Goal: Task Accomplishment & Management: Manage account settings

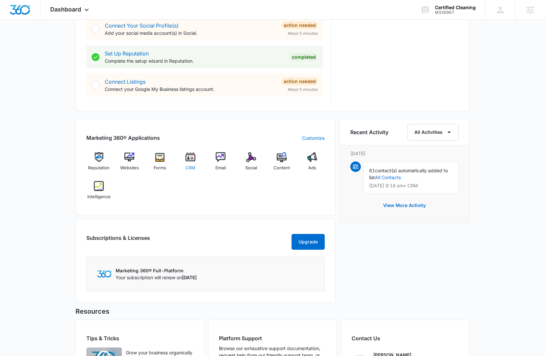
scroll to position [381, 0]
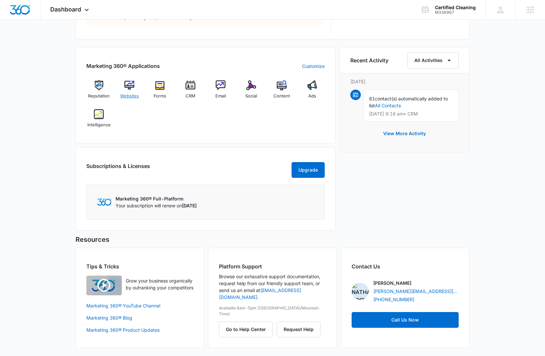
click at [131, 90] on img at bounding box center [129, 85] width 10 height 10
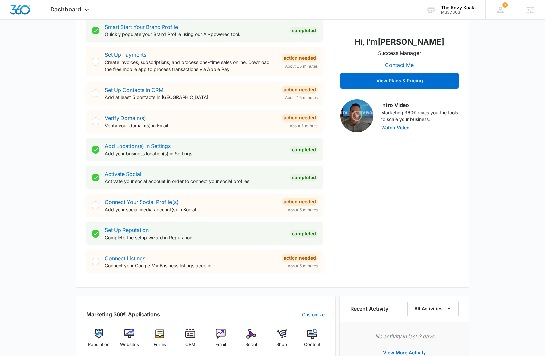
scroll to position [228, 0]
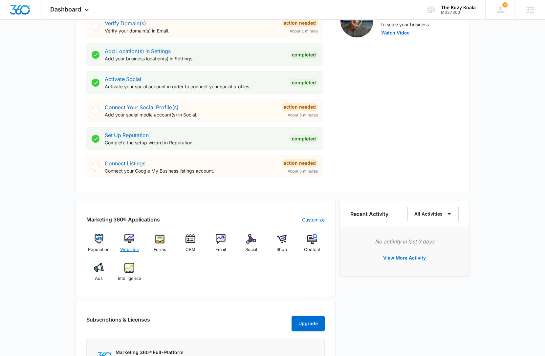
click at [124, 245] on div "Websites" at bounding box center [129, 246] width 25 height 24
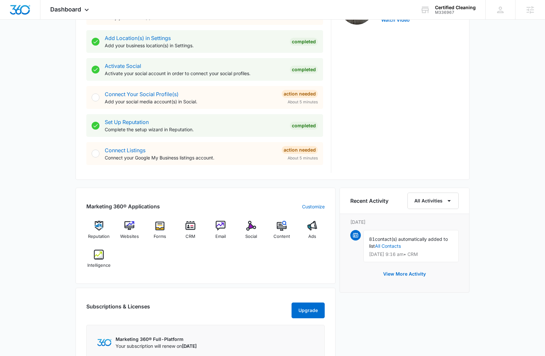
scroll to position [249, 0]
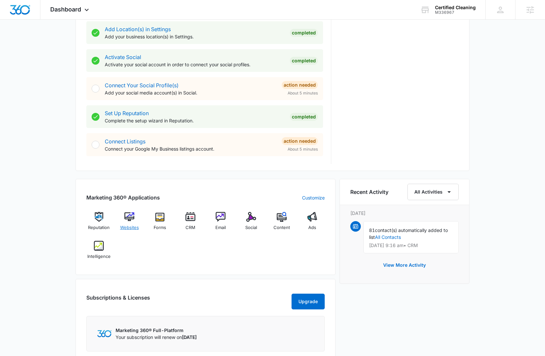
click at [130, 217] on img at bounding box center [129, 217] width 10 height 10
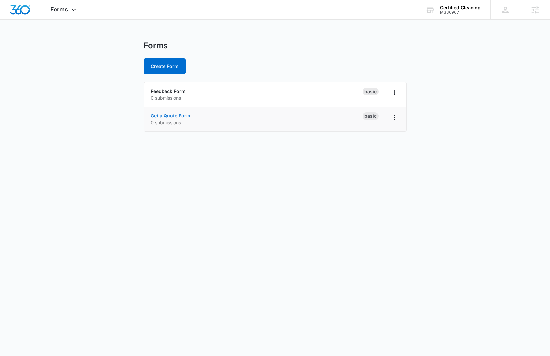
click at [177, 115] on link "Get a Quote Form" at bounding box center [171, 116] width 40 height 6
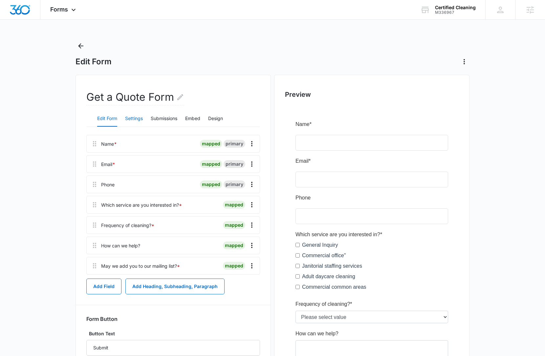
click at [138, 120] on button "Settings" at bounding box center [134, 119] width 18 height 16
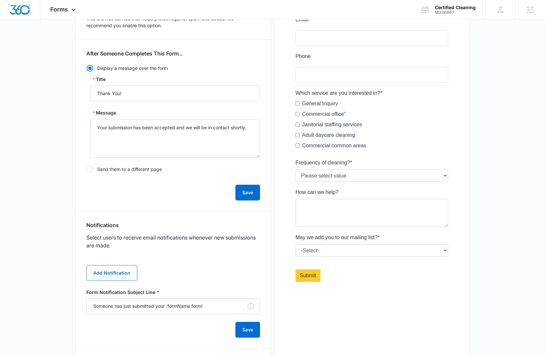
scroll to position [192, 0]
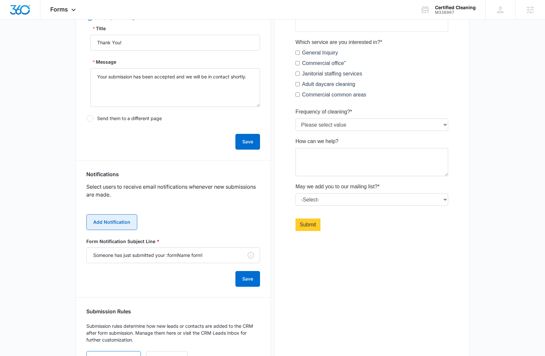
click at [126, 220] on button "Add Notification" at bounding box center [111, 222] width 51 height 16
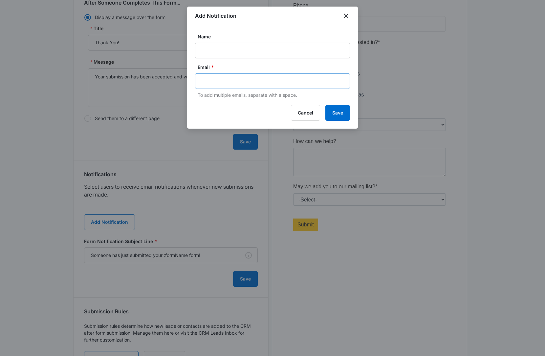
click at [239, 84] on input "text" at bounding box center [273, 81] width 142 height 10
paste input "erin@certifiedcleaningco.com paul@certifiedcleaningco.com operations@certifiedc…"
type input "erin@certifiedcleaningco.com paul@certifiedcleaningco.com operations@certifiedc…"
click at [249, 47] on input "Name" at bounding box center [272, 51] width 155 height 16
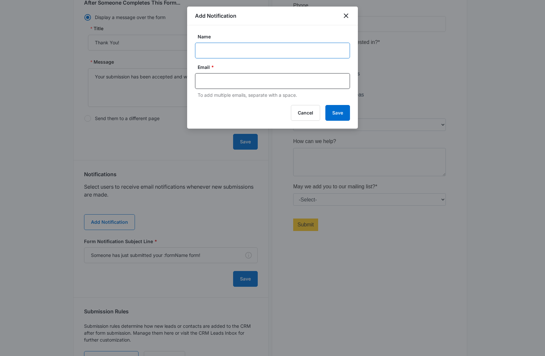
scroll to position [0, 0]
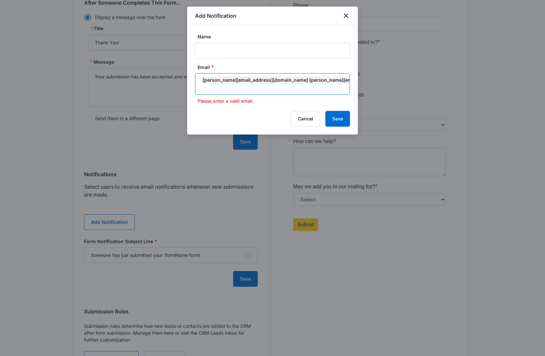
click at [204, 88] on input "text" at bounding box center [273, 88] width 142 height 8
click at [270, 81] on div "erin@certifiedcleaningco.com paul@certifiedcleaningco.com operations@certifiedc…" at bounding box center [348, 80] width 294 height 8
drag, startPoint x: 270, startPoint y: 81, endPoint x: 349, endPoint y: 82, distance: 79.4
click at [349, 82] on div "erin@certifiedcleaningco.com paul@certifiedcleaningco.com operations@certifiedc…" at bounding box center [272, 84] width 155 height 22
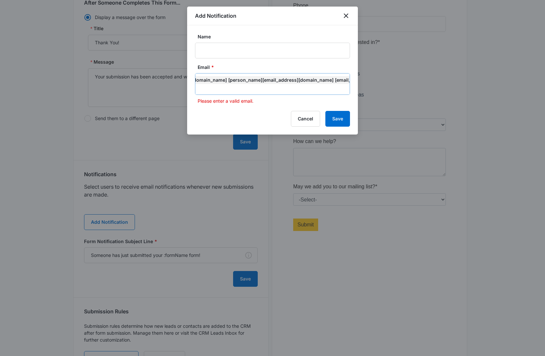
click at [408, 80] on icon "Remove" at bounding box center [410, 80] width 4 height 4
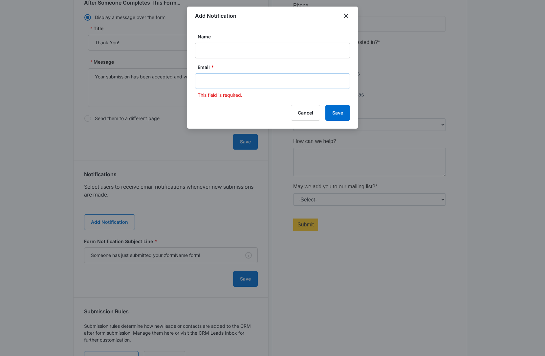
scroll to position [0, 0]
click at [255, 83] on input "text" at bounding box center [273, 81] width 142 height 10
paste input "paul@certifiedcleaningco.com"
type input "paul@certifiedcleaningco.com"
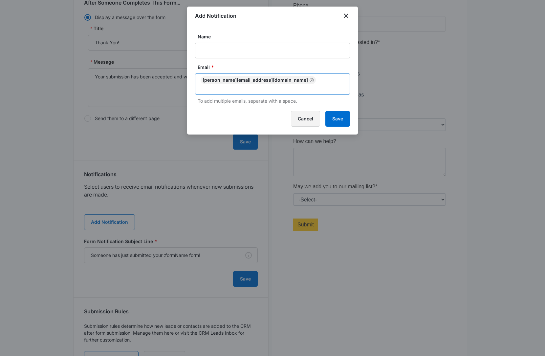
paste input "erin@certifiedcleaningco.com"
type input "erin@certifiedcleaningco.com"
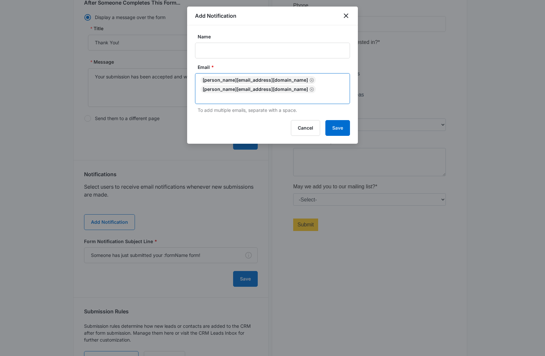
paste input "operations@certifiedcleaningco.com"
type input "operations@certifiedcleaningco.com"
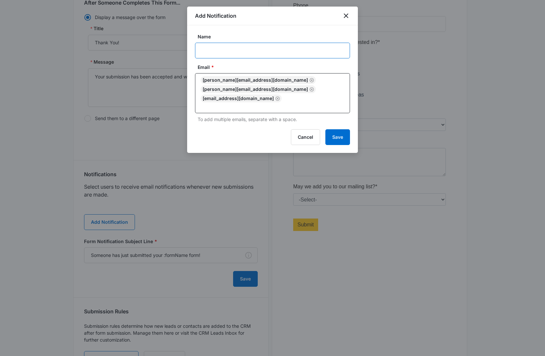
click at [272, 52] on input "Name" at bounding box center [272, 51] width 155 height 16
type input "Certified Cleaning"
click at [345, 137] on button "Save" at bounding box center [337, 137] width 25 height 16
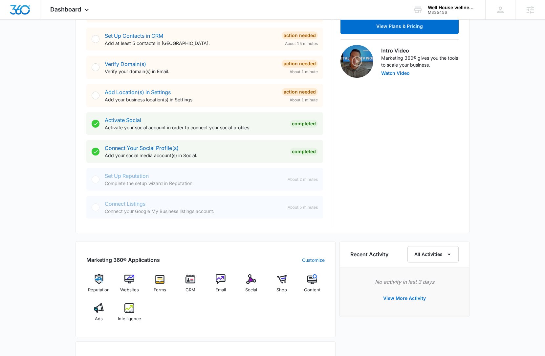
scroll to position [195, 0]
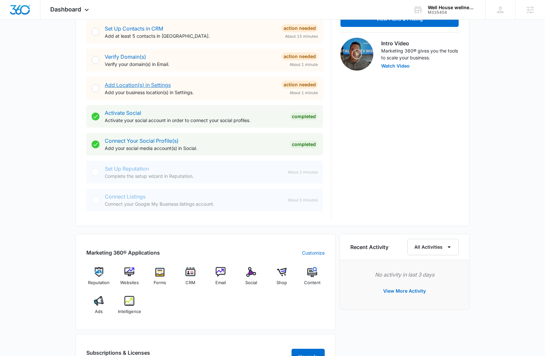
click at [161, 87] on link "Add Location(s) in Settings" at bounding box center [138, 85] width 66 height 7
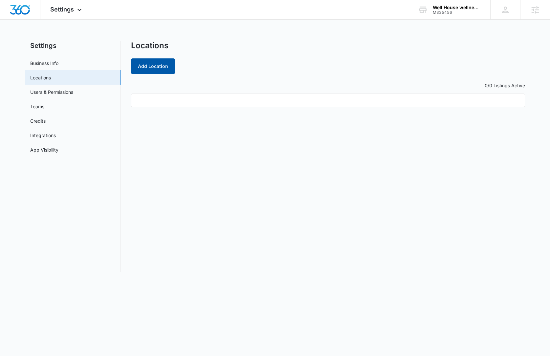
click at [163, 68] on button "Add Location" at bounding box center [153, 66] width 44 height 16
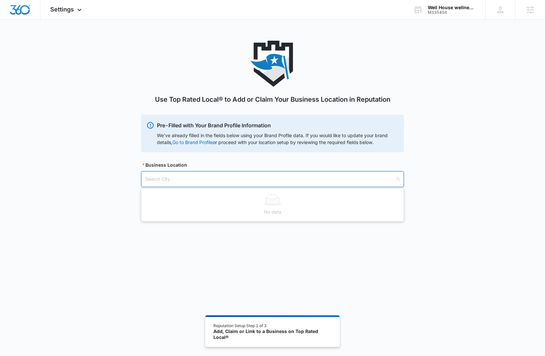
click at [204, 179] on input "search" at bounding box center [270, 179] width 250 height 15
type input "i"
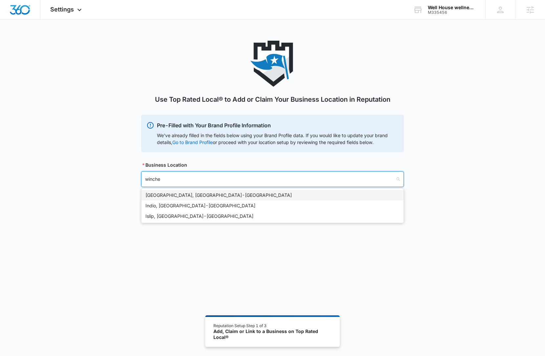
type input "winches"
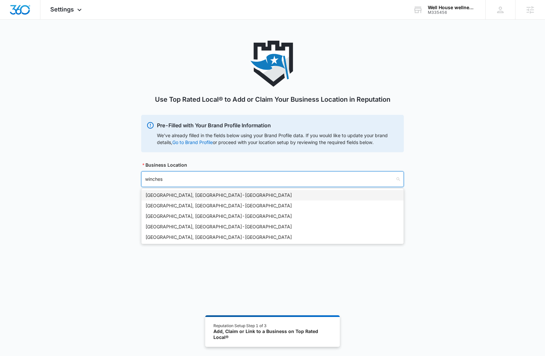
click at [182, 195] on div "Winchester, VA - USA" at bounding box center [272, 195] width 254 height 7
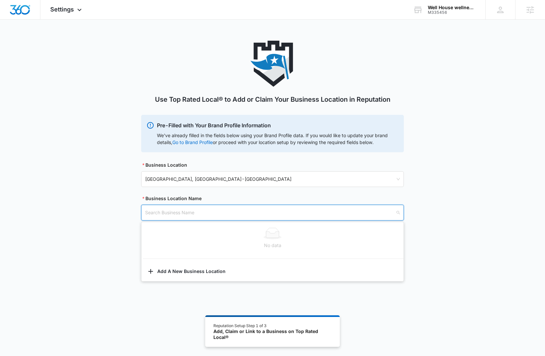
click at [199, 219] on input "search" at bounding box center [270, 212] width 250 height 15
paste input "Well House Wellness, Anti-Aging, Hydration Institute"
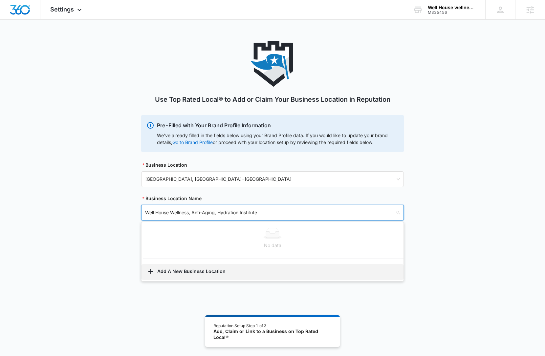
type input "Well House Wellness, Anti-Aging, Hydration Institute"
click at [187, 271] on button "Add A New Business Location" at bounding box center [272, 272] width 262 height 16
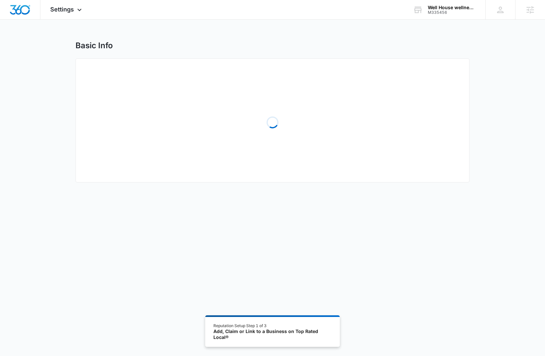
select select "Virginia"
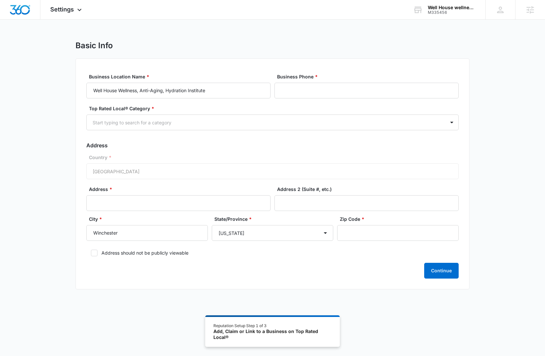
click at [330, 82] on div "Business Phone *" at bounding box center [366, 85] width 184 height 25
click at [329, 89] on input "Business Phone *" at bounding box center [366, 91] width 184 height 16
paste input "+1 540 313 4174"
type input "+1 540 313 4174"
click at [259, 122] on div at bounding box center [265, 123] width 344 height 8
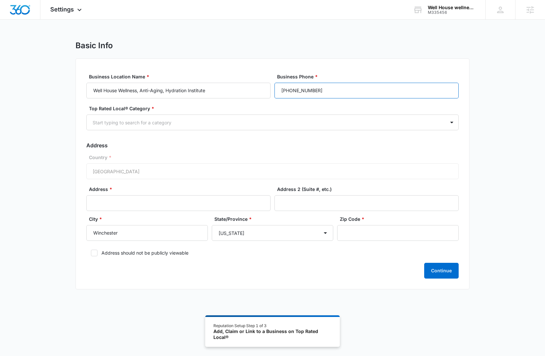
click at [289, 90] on input "+1 540 313 4174" at bounding box center [366, 91] width 184 height 16
click at [288, 91] on input "+1 540 313 4174" at bounding box center [366, 91] width 184 height 16
click at [219, 123] on div at bounding box center [265, 123] width 344 height 8
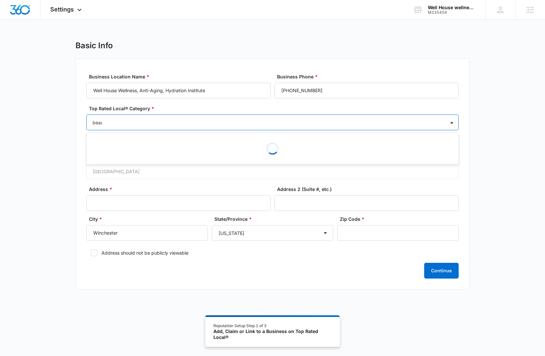
type input "beaut"
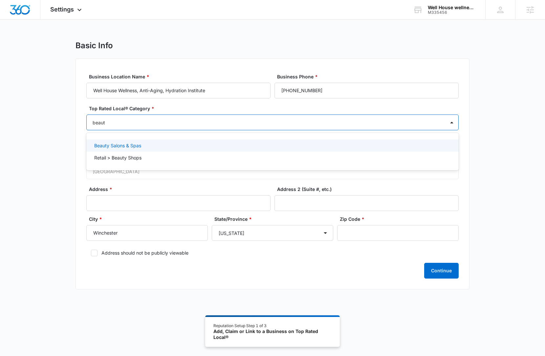
click at [191, 146] on div "Beauty Salons & Spas" at bounding box center [271, 145] width 355 height 7
click at [162, 160] on div "Beauty Salons & Spas" at bounding box center [272, 147] width 372 height 26
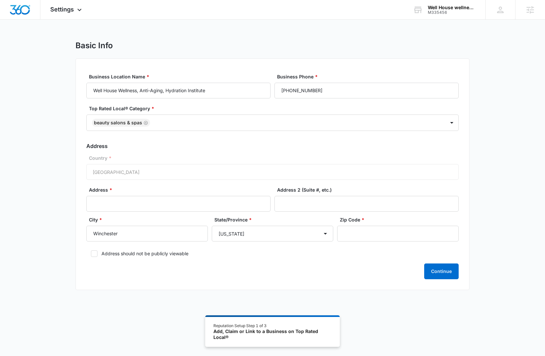
click at [53, 140] on div "Basic Info Business Location Name * Well House Wellness, Anti-Aging, Hydration …" at bounding box center [272, 169] width 545 height 257
click at [98, 251] on label "Address should not be publicly viewable" at bounding box center [272, 253] width 372 height 7
click at [91, 251] on input "Address should not be publicly viewable" at bounding box center [88, 253] width 5 height 5
checkbox input "true"
click at [180, 202] on input "Address *" at bounding box center [178, 204] width 184 height 16
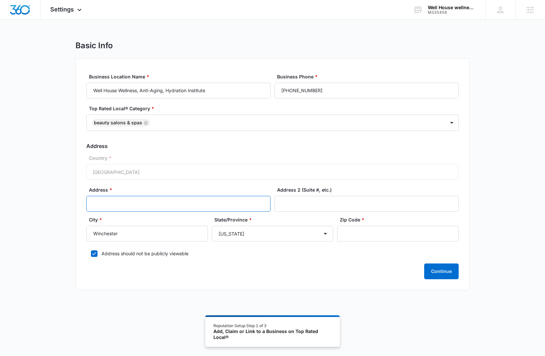
paste input "161 Gateway Dr Suite 3, Winchester, VA 22603"
click at [183, 205] on input "161 Gateway Dr Suite 3, Winchester, VA 22603" at bounding box center [178, 204] width 184 height 16
type input "161 Gateway Dr Suite 3, Winchester, VA"
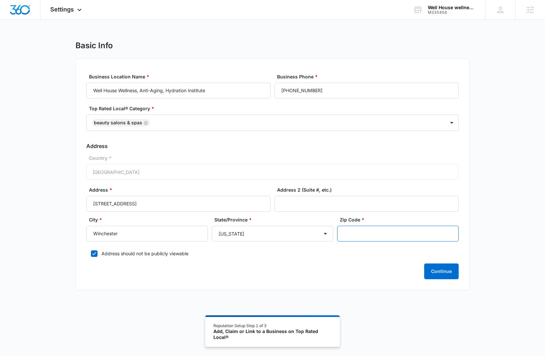
click at [369, 234] on input "Zip Code *" at bounding box center [397, 234] width 121 height 16
paste input "22603"
type input "22603"
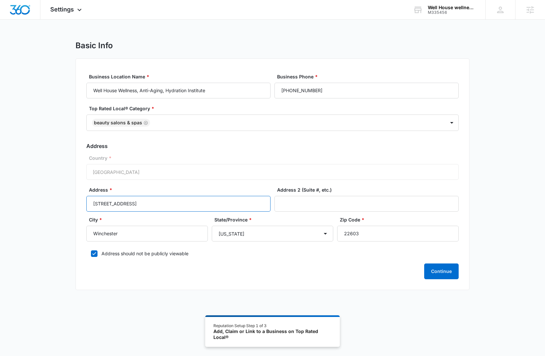
drag, startPoint x: 183, startPoint y: 204, endPoint x: 142, endPoint y: 205, distance: 40.7
click at [142, 205] on input "161 Gateway Dr Suite 3, Winchester, VA" at bounding box center [178, 204] width 184 height 16
drag, startPoint x: 144, startPoint y: 204, endPoint x: 128, endPoint y: 204, distance: 16.1
click at [128, 204] on input "161 Gateway Dr Suite 3" at bounding box center [178, 204] width 184 height 16
type input "161 Gateway Dr"
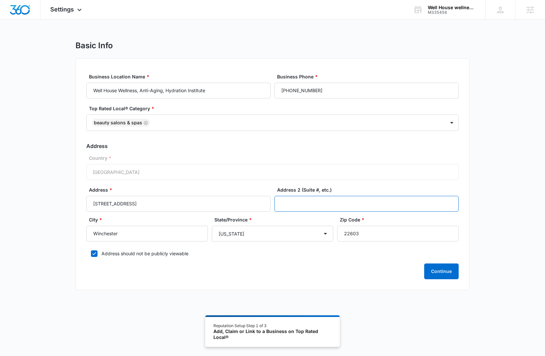
click at [342, 208] on input "Address 2 (Suite #, etc.)" at bounding box center [366, 204] width 184 height 16
paste input "Suite 3"
type input "Suite 3"
click at [485, 216] on div "Basic Info Business Location Name * Well House Wellness, Anti-Aging, Hydration …" at bounding box center [272, 169] width 545 height 257
click at [484, 217] on div "Basic Info Business Location Name * Well House Wellness, Anti-Aging, Hydration …" at bounding box center [272, 169] width 545 height 257
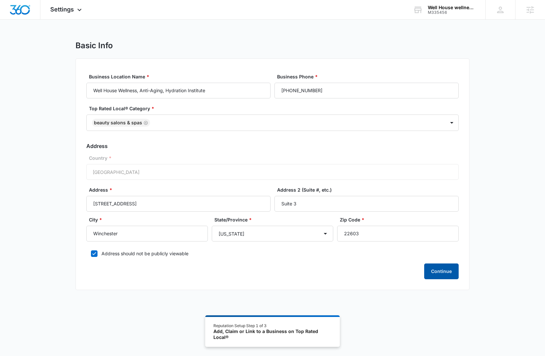
click at [436, 271] on button "Continue" at bounding box center [441, 272] width 34 height 16
click at [67, 7] on span "Settings" at bounding box center [62, 9] width 24 height 7
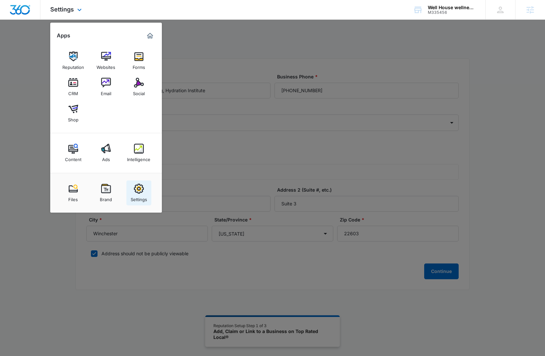
click at [136, 192] on img at bounding box center [139, 189] width 10 height 10
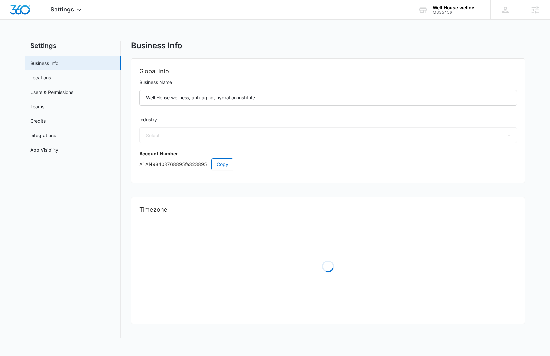
select select "14"
select select "US"
select select "America/New_York"
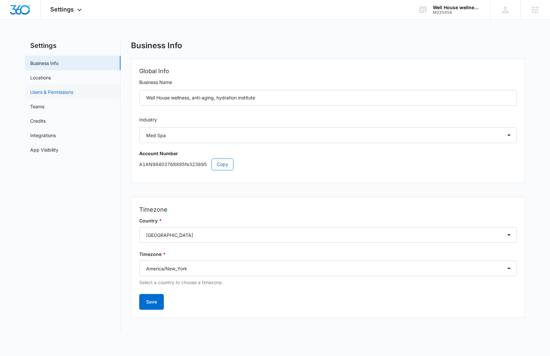
click at [72, 96] on link "Users & Permissions" at bounding box center [51, 92] width 43 height 7
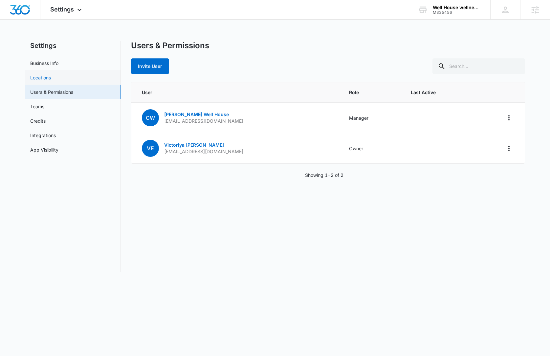
click at [51, 80] on link "Locations" at bounding box center [40, 77] width 21 height 7
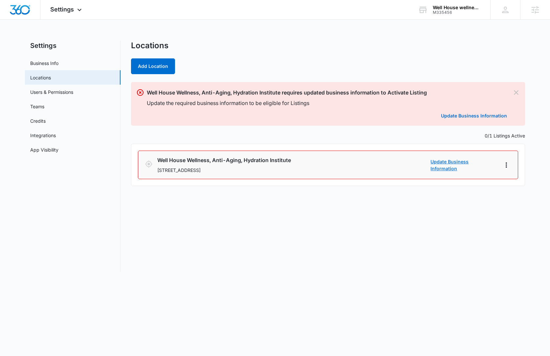
click at [466, 167] on link "Update Business Information" at bounding box center [463, 165] width 66 height 14
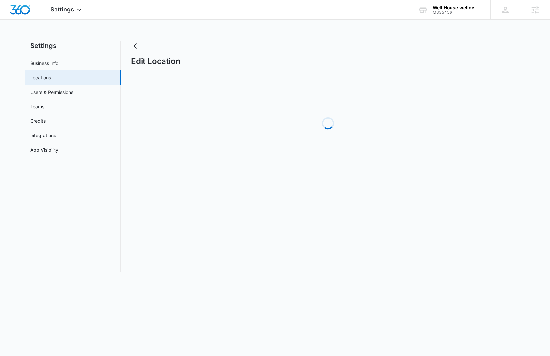
select select "Virginia"
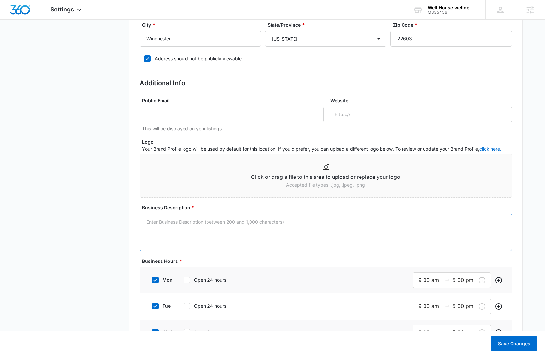
scroll to position [281, 0]
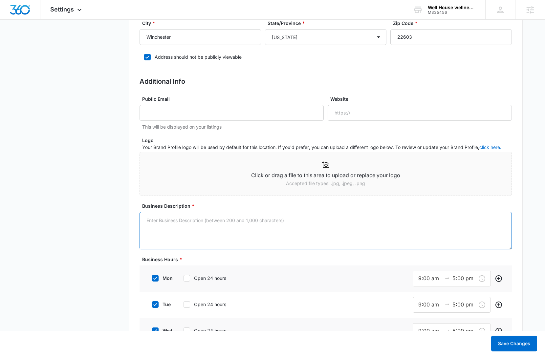
click at [208, 231] on textarea "Business Description *" at bounding box center [326, 230] width 372 height 37
paste textarea "Welcome to Well House, where we believe in nurturing your body and mind. As the…"
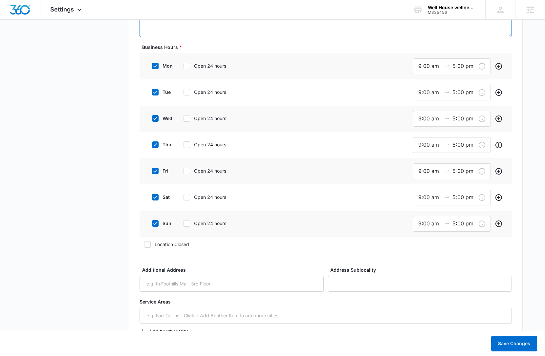
scroll to position [482, 0]
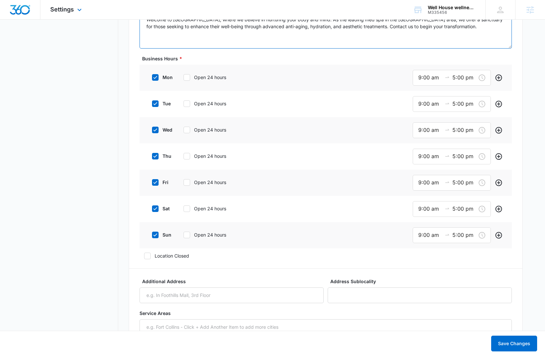
type textarea "Welcome to Well House, where we believe in nurturing your body and mind. As the…"
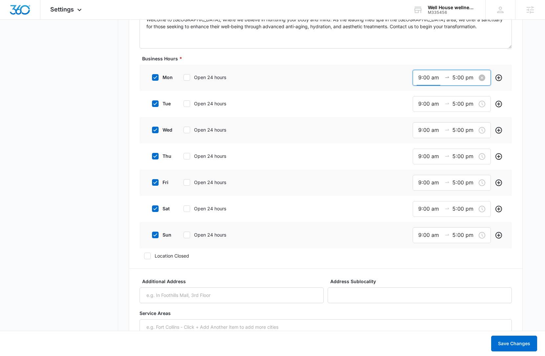
drag, startPoint x: 428, startPoint y: 79, endPoint x: 431, endPoint y: 91, distance: 12.8
click at [428, 79] on input "9:00 am" at bounding box center [430, 78] width 24 height 8
click at [420, 102] on div "10" at bounding box center [421, 103] width 18 height 9
type input "10:00 am"
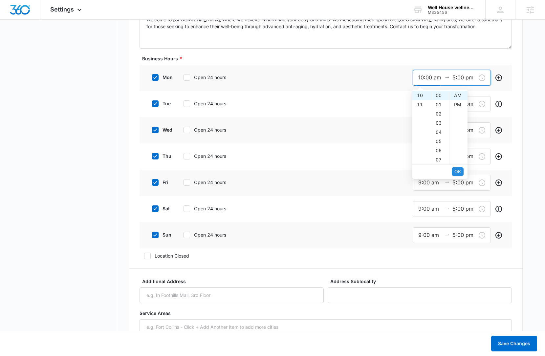
drag, startPoint x: 455, startPoint y: 173, endPoint x: 454, endPoint y: 169, distance: 4.1
click at [455, 173] on span "OK" at bounding box center [457, 171] width 7 height 7
click at [421, 105] on div "06" at bounding box center [421, 104] width 18 height 9
type input "6:00 pm"
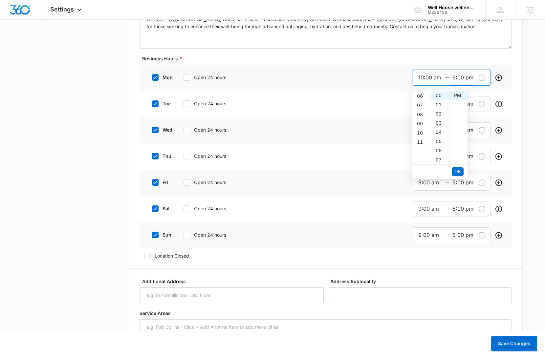
scroll to position [55, 0]
click at [457, 172] on span "OK" at bounding box center [457, 171] width 7 height 7
drag, startPoint x: 424, startPoint y: 106, endPoint x: 426, endPoint y: 111, distance: 5.8
click at [424, 106] on input "9:00 am" at bounding box center [430, 104] width 24 height 8
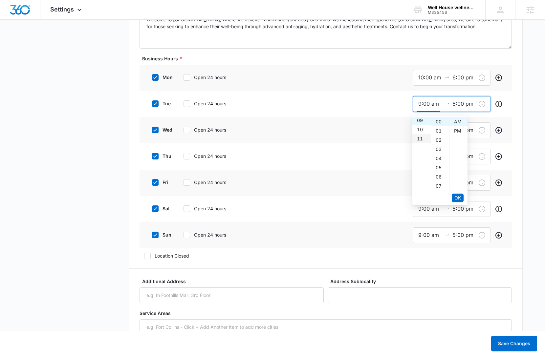
click at [421, 132] on div "10" at bounding box center [421, 129] width 18 height 9
type input "10:00 am"
drag, startPoint x: 459, startPoint y: 199, endPoint x: 455, endPoint y: 196, distance: 4.2
click at [459, 198] on span "OK" at bounding box center [457, 197] width 7 height 7
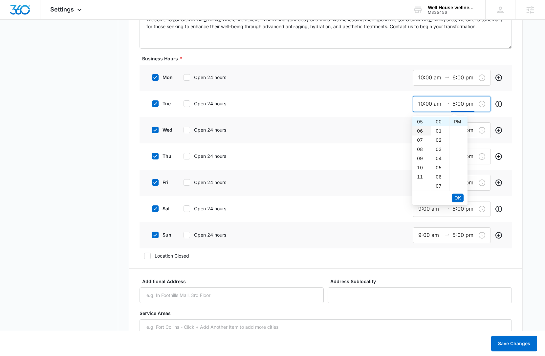
click at [421, 131] on div "06" at bounding box center [421, 130] width 18 height 9
type input "6:00 pm"
click at [458, 200] on span "OK" at bounding box center [457, 197] width 7 height 7
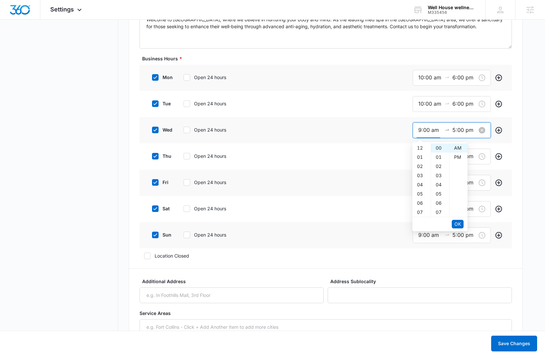
click at [424, 131] on input "9:00 am" at bounding box center [430, 130] width 24 height 8
click at [420, 158] on div "10" at bounding box center [421, 157] width 18 height 9
type input "10:00 am"
click at [455, 224] on span "OK" at bounding box center [457, 224] width 7 height 7
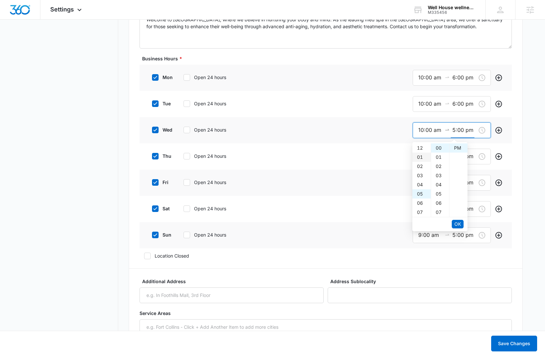
click at [420, 157] on div "01" at bounding box center [421, 157] width 18 height 9
type input "1:00 pm"
click at [457, 223] on span "OK" at bounding box center [457, 224] width 7 height 7
click at [423, 159] on input "9:00 am" at bounding box center [430, 156] width 24 height 8
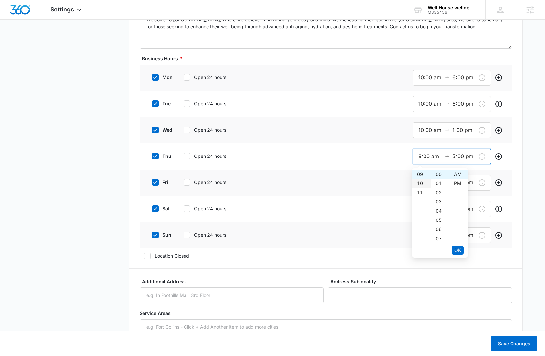
click at [419, 183] on div "10" at bounding box center [421, 183] width 18 height 9
type input "10:00 am"
click at [456, 249] on span "OK" at bounding box center [457, 250] width 7 height 7
click at [421, 185] on div "06" at bounding box center [421, 183] width 18 height 9
type input "6:00 pm"
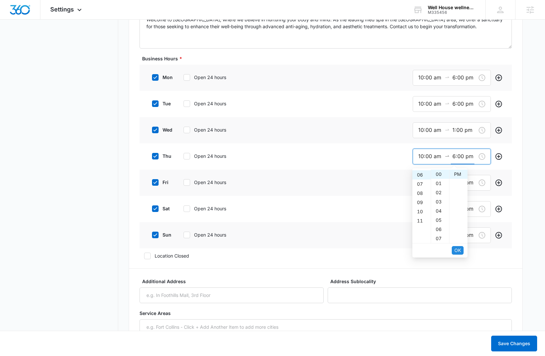
scroll to position [55, 0]
click at [455, 248] on span "OK" at bounding box center [457, 250] width 7 height 7
click at [421, 181] on input "9:00 am" at bounding box center [430, 183] width 24 height 8
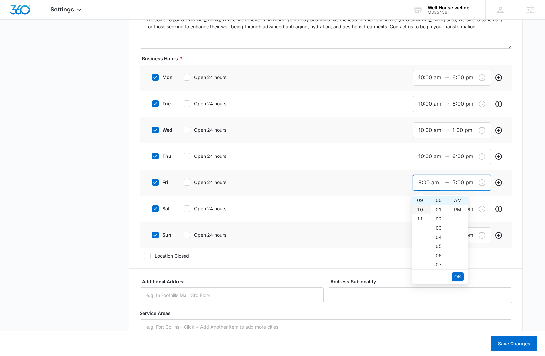
click at [420, 210] on div "10" at bounding box center [421, 209] width 18 height 9
type input "10:00 am"
click at [458, 275] on span "OK" at bounding box center [457, 276] width 7 height 7
click at [457, 275] on span "OK" at bounding box center [457, 276] width 7 height 7
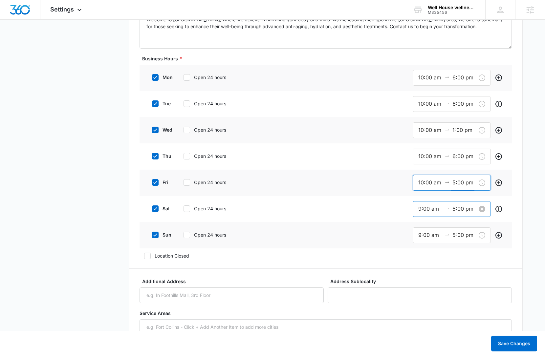
click at [429, 209] on input "9:00 am" at bounding box center [430, 209] width 24 height 8
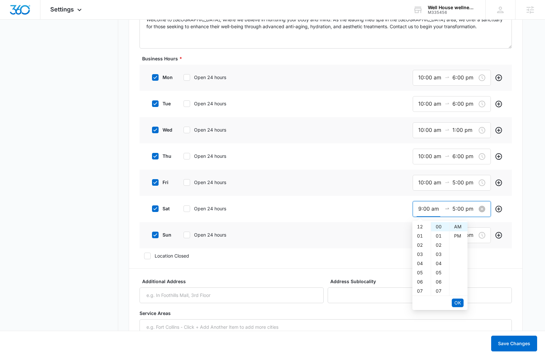
scroll to position [83, 0]
click at [420, 237] on div "10" at bounding box center [421, 235] width 18 height 9
type input "10:00 am"
click at [457, 300] on span "OK" at bounding box center [457, 302] width 7 height 7
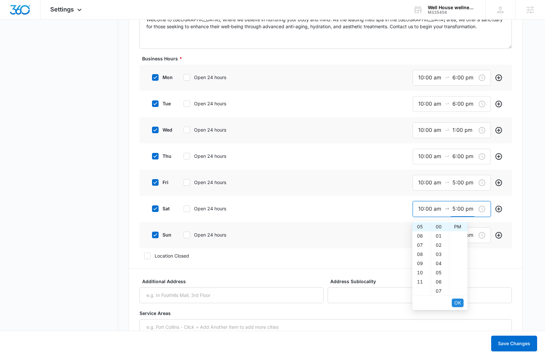
click at [457, 301] on span "OK" at bounding box center [457, 302] width 7 height 7
click at [424, 235] on input "9:00 am" at bounding box center [430, 235] width 24 height 8
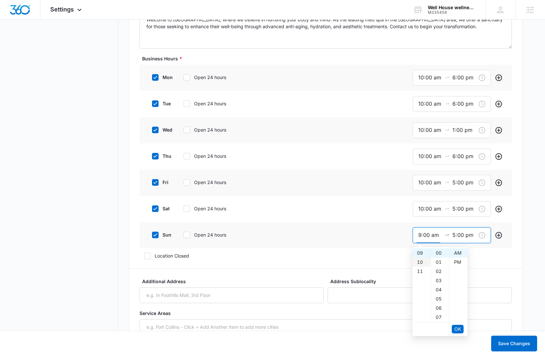
click at [422, 261] on div "10" at bounding box center [421, 262] width 18 height 9
type input "10:00 am"
click at [456, 326] on span "OK" at bounding box center [457, 329] width 7 height 7
click at [422, 267] on div "03" at bounding box center [421, 266] width 18 height 9
type input "3:00 pm"
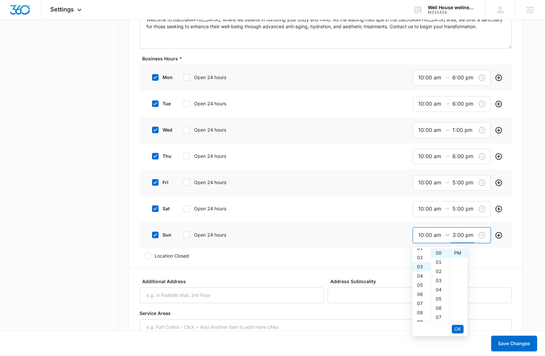
scroll to position [0, 0]
click at [457, 329] on span "OK" at bounding box center [457, 329] width 7 height 7
click at [527, 286] on main "Settings Business Info Locations Users & Permissions Teams Credits Integrations…" at bounding box center [272, 268] width 545 height 1420
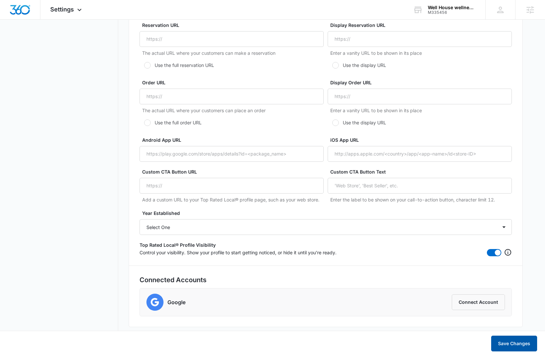
click at [527, 343] on button "Save Changes" at bounding box center [514, 344] width 46 height 16
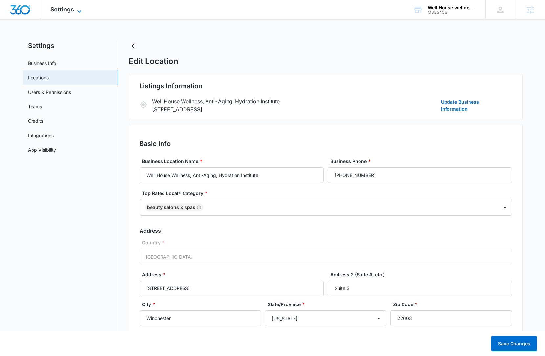
click at [65, 11] on span "Settings" at bounding box center [62, 9] width 24 height 7
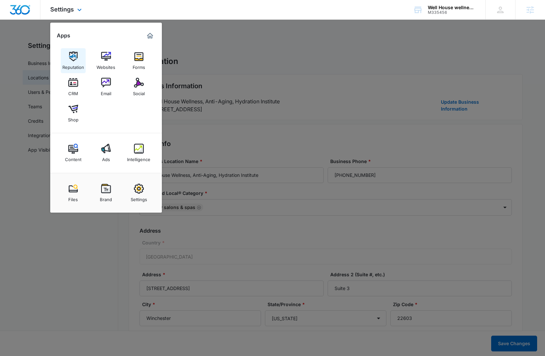
click at [72, 58] on img at bounding box center [73, 57] width 10 height 10
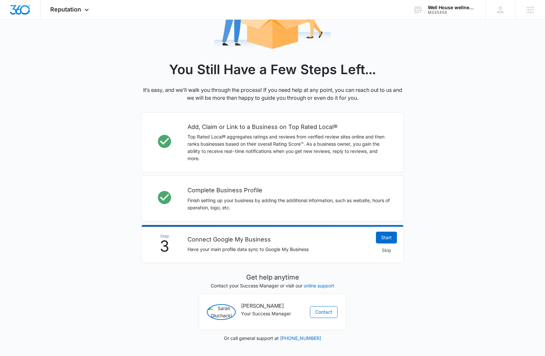
scroll to position [112, 0]
click at [387, 247] on span "Skip" at bounding box center [387, 250] width 10 height 7
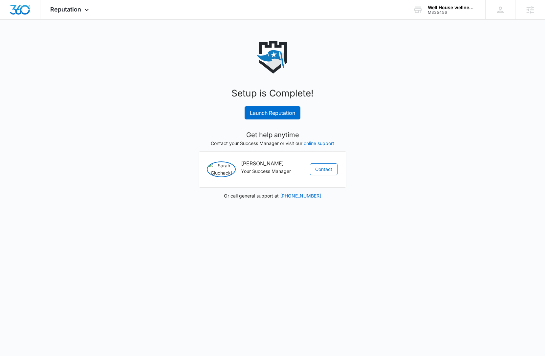
scroll to position [0, 0]
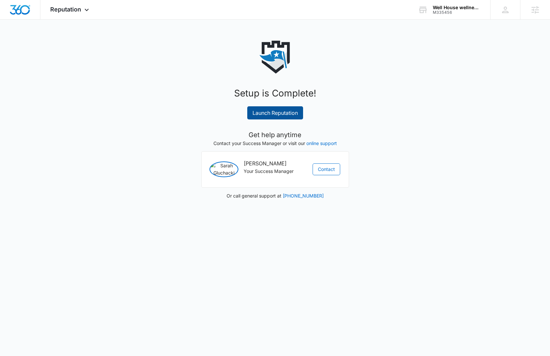
click at [290, 113] on link "Launch Reputation" at bounding box center [275, 112] width 56 height 13
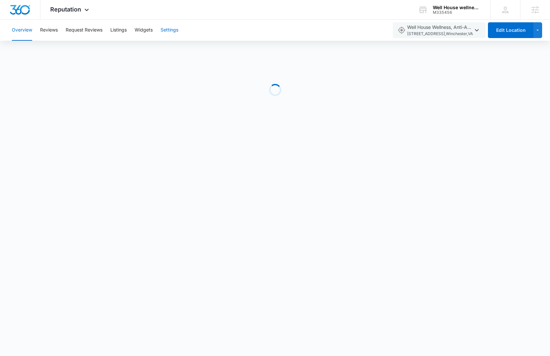
click at [164, 33] on button "Settings" at bounding box center [170, 30] width 18 height 21
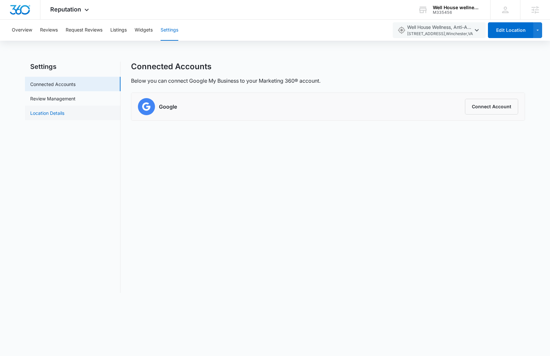
click at [64, 117] on link "Location Details" at bounding box center [47, 113] width 34 height 7
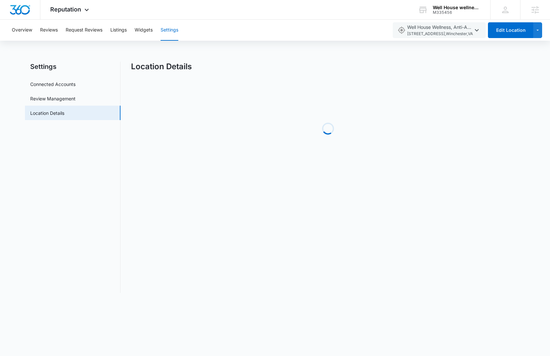
select select "Virginia"
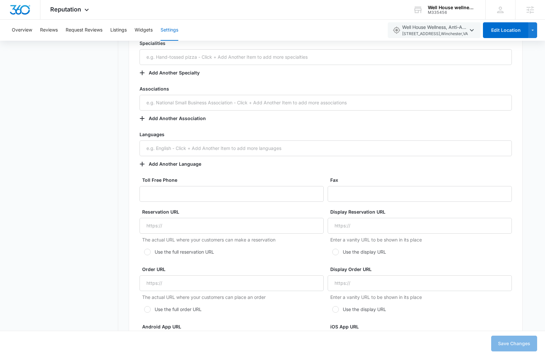
scroll to position [1109, 0]
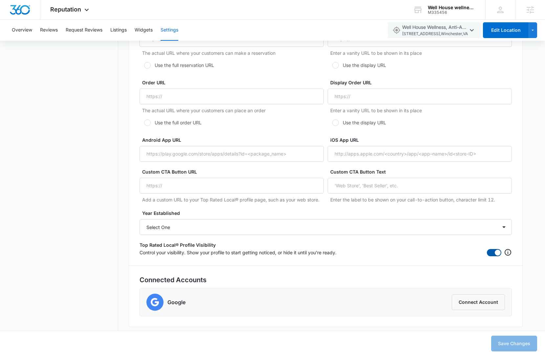
click at [491, 252] on span at bounding box center [494, 252] width 14 height 7
click at [491, 252] on input "checkbox" at bounding box center [489, 251] width 5 height 5
checkbox input "false"
click at [524, 346] on button "Save Changes" at bounding box center [514, 344] width 46 height 16
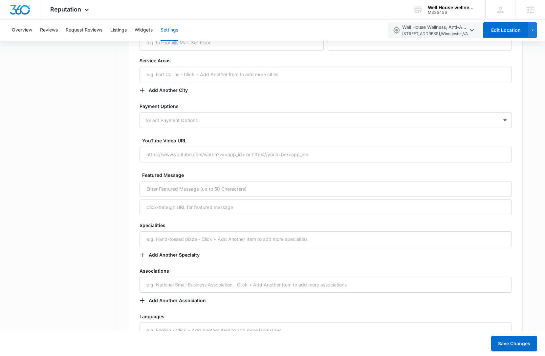
scroll to position [710, 0]
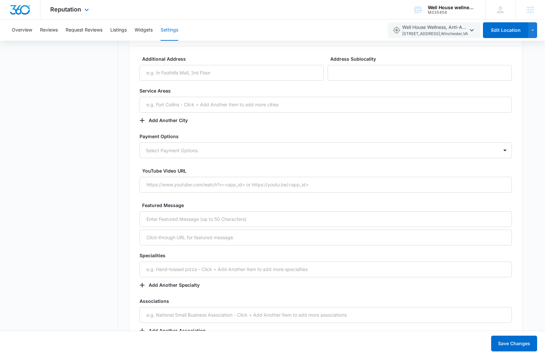
click at [20, 12] on img "Dashboard" at bounding box center [20, 10] width 21 height 10
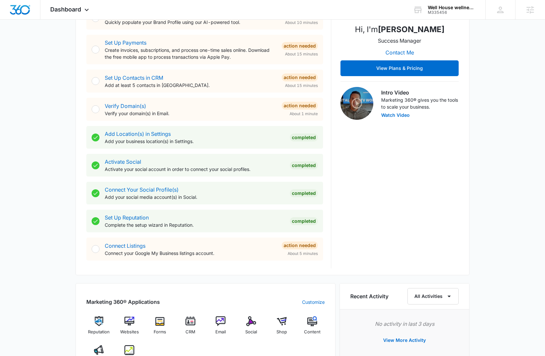
scroll to position [271, 0]
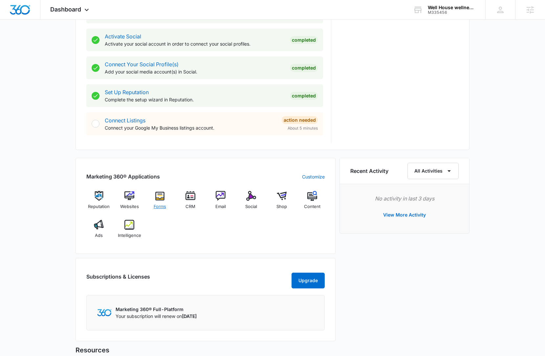
click at [154, 199] on div "Forms" at bounding box center [159, 203] width 25 height 24
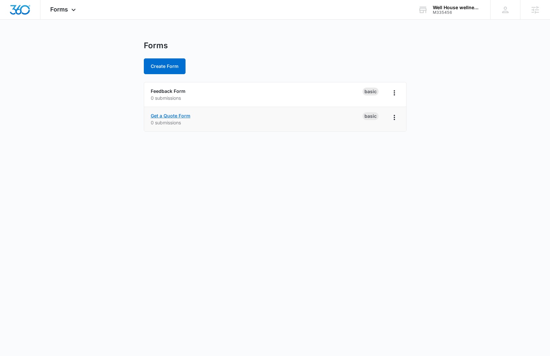
click at [182, 116] on link "Get a Quote Form" at bounding box center [171, 116] width 40 height 6
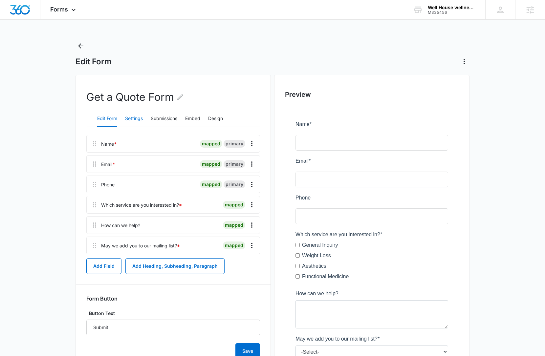
click at [133, 121] on button "Settings" at bounding box center [134, 119] width 18 height 16
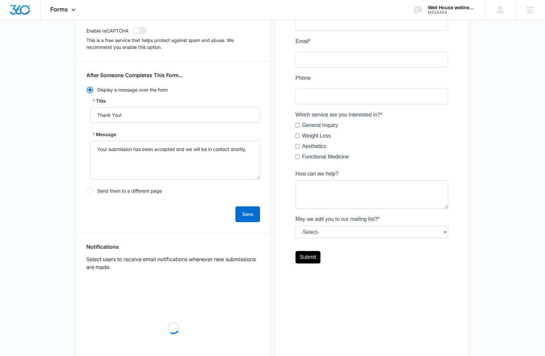
scroll to position [181, 0]
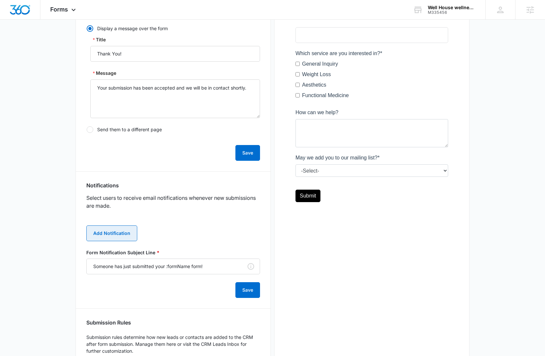
click at [114, 231] on button "Add Notification" at bounding box center [111, 234] width 51 height 16
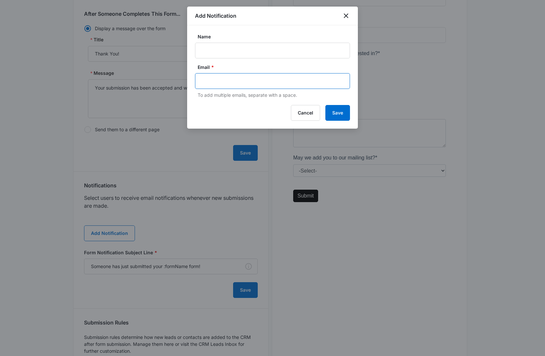
click at [245, 83] on input "text" at bounding box center [273, 81] width 142 height 10
paste input "info@wellhouseinstitute.com"
type input "info@wellhouseinstitute.com"
click at [228, 47] on input "Name" at bounding box center [272, 51] width 155 height 16
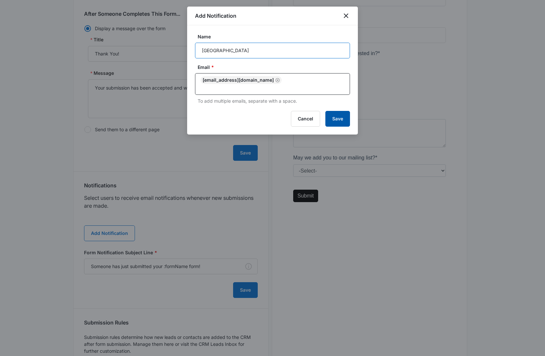
type input "Well House Institute"
click at [340, 112] on button "Save" at bounding box center [337, 119] width 25 height 16
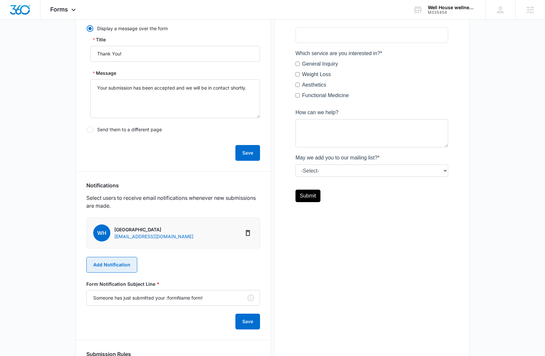
click at [114, 265] on button "Add Notification" at bounding box center [111, 265] width 51 height 16
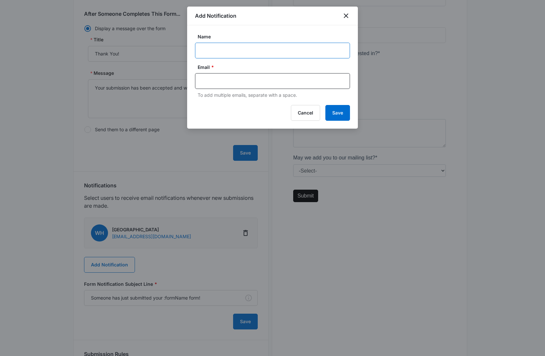
click at [211, 48] on input "Name" at bounding box center [272, 51] width 155 height 16
paste input "M335456"
type input "M335456 Well House Institute"
type input "sarah.gluchacki@madwire.com"
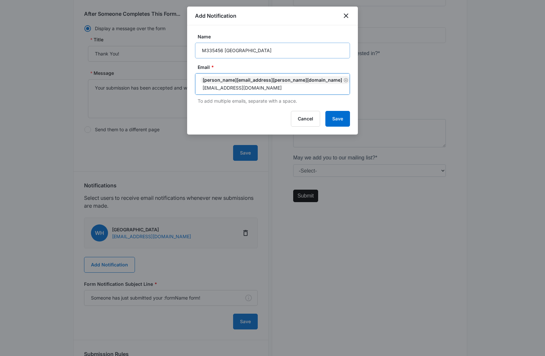
type input "[EMAIL_ADDRESS][DOMAIN_NAME]"
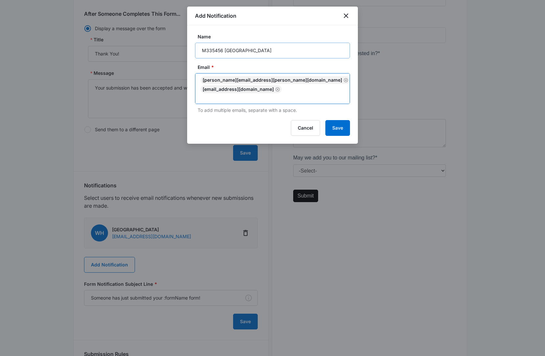
scroll to position [0, 0]
click at [336, 126] on button "Save" at bounding box center [337, 128] width 25 height 16
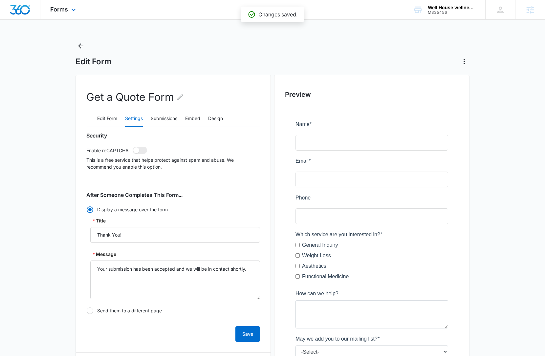
click at [22, 10] on img "Dashboard" at bounding box center [20, 10] width 21 height 10
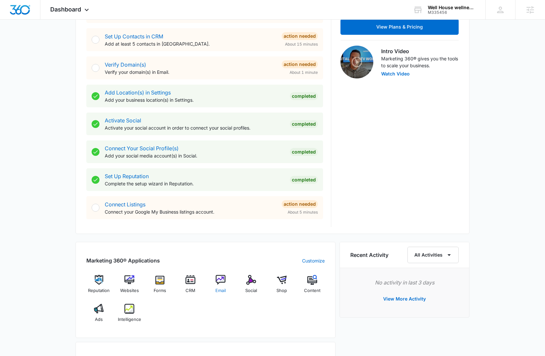
scroll to position [186, 0]
click at [75, 11] on span "Dashboard" at bounding box center [65, 9] width 31 height 7
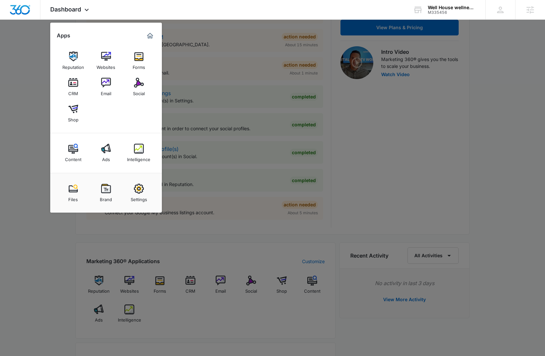
click at [139, 196] on div "Settings" at bounding box center [139, 198] width 16 height 9
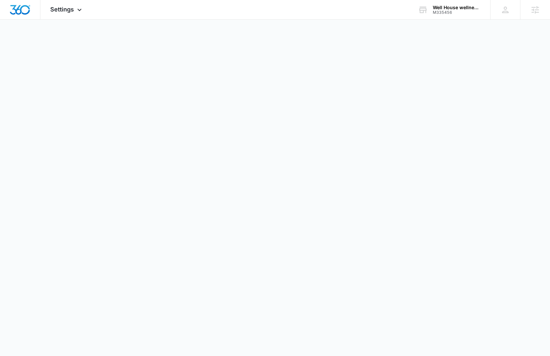
select select "14"
select select "US"
select select "America/New_York"
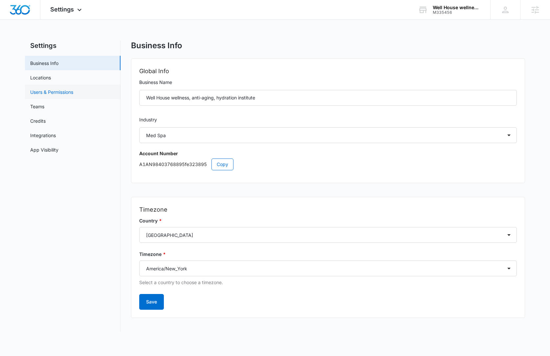
click at [62, 92] on link "Users & Permissions" at bounding box center [51, 92] width 43 height 7
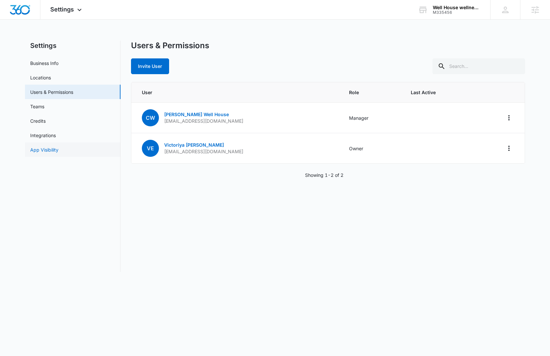
click at [58, 150] on link "App Visibility" at bounding box center [44, 149] width 28 height 7
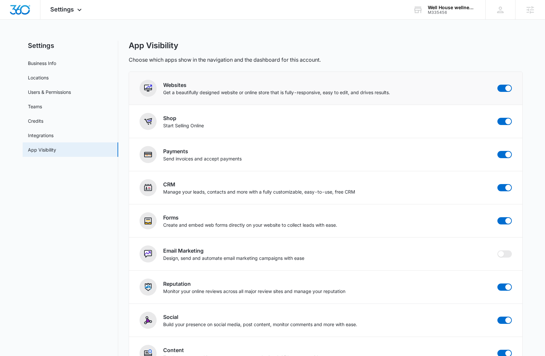
drag, startPoint x: 506, startPoint y: 122, endPoint x: 421, endPoint y: 101, distance: 87.6
click at [506, 122] on span at bounding box center [508, 122] width 6 height 6
click at [497, 118] on input "checkbox" at bounding box center [497, 118] width 0 height 0
checkbox input "false"
click at [75, 7] on div "Settings Apps Reputation Websites Forms CRM Email Social Content Ads Intelligen…" at bounding box center [66, 9] width 53 height 19
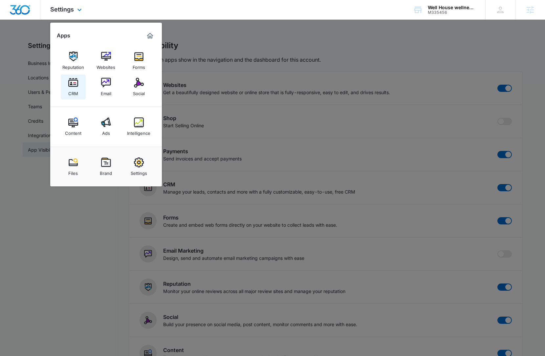
click at [77, 89] on div "CRM" at bounding box center [73, 92] width 10 height 9
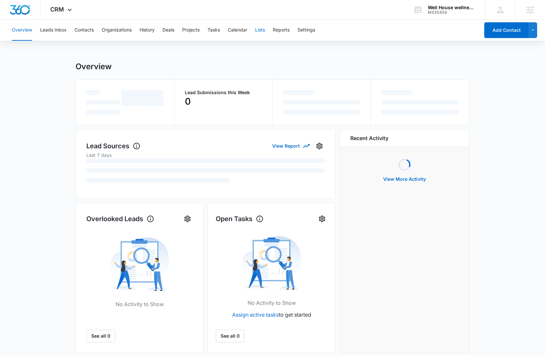
click at [264, 32] on button "Lists" at bounding box center [260, 30] width 10 height 21
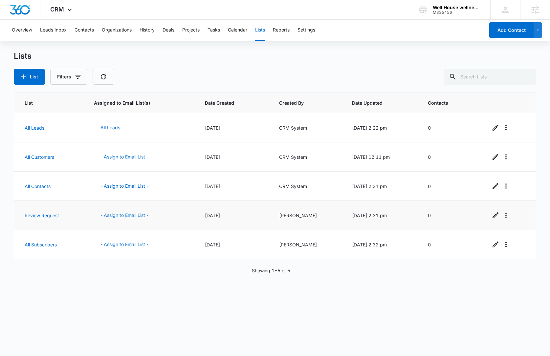
click at [118, 213] on button "- Assign to Email List -" at bounding box center [124, 215] width 61 height 16
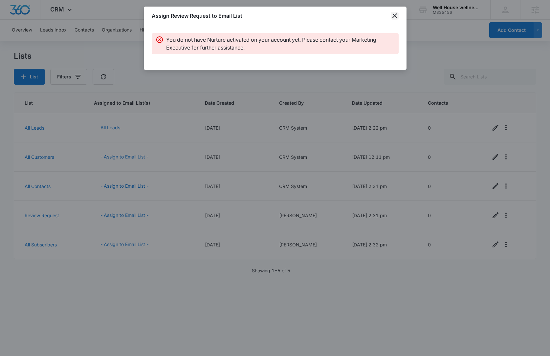
click at [395, 15] on icon "close" at bounding box center [395, 16] width 8 height 8
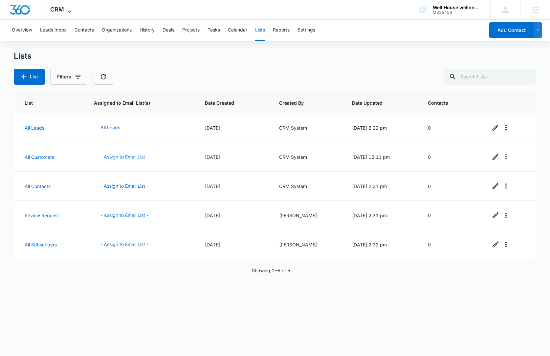
click at [61, 7] on span "CRM" at bounding box center [57, 9] width 14 height 7
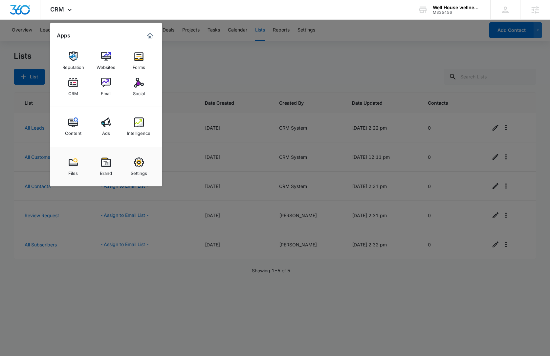
click at [234, 75] on div at bounding box center [275, 178] width 550 height 356
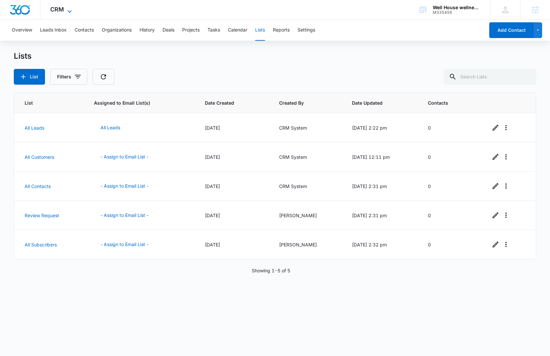
click at [62, 11] on span "CRM" at bounding box center [57, 9] width 14 height 7
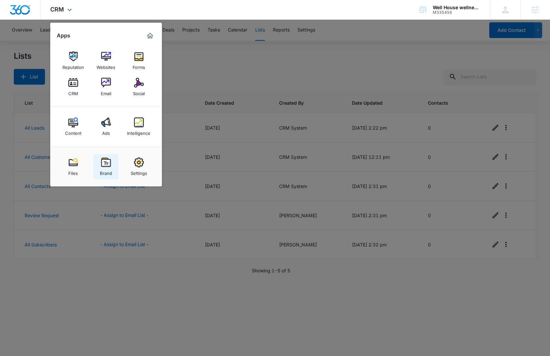
click at [107, 163] on img at bounding box center [106, 163] width 10 height 10
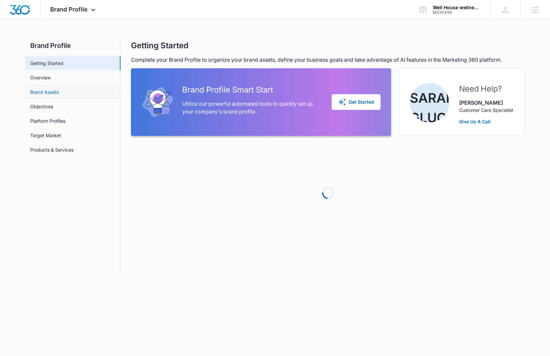
click at [59, 93] on link "Brand Assets" at bounding box center [44, 92] width 29 height 7
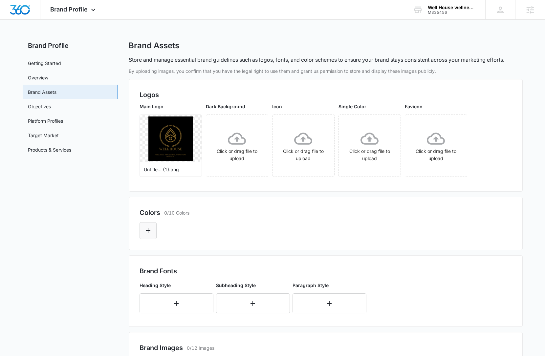
click at [153, 226] on button "Edit Color" at bounding box center [148, 230] width 17 height 17
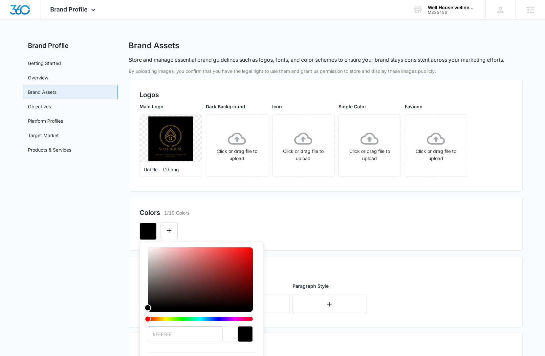
drag, startPoint x: 148, startPoint y: 248, endPoint x: 147, endPoint y: 312, distance: 64.0
click at [148, 312] on div "color-picker" at bounding box center [200, 287] width 105 height 79
drag, startPoint x: 319, startPoint y: 229, endPoint x: 312, endPoint y: 230, distance: 6.9
click at [319, 229] on div "#FFFFFF Recent Colors Brand Colors" at bounding box center [326, 229] width 372 height 22
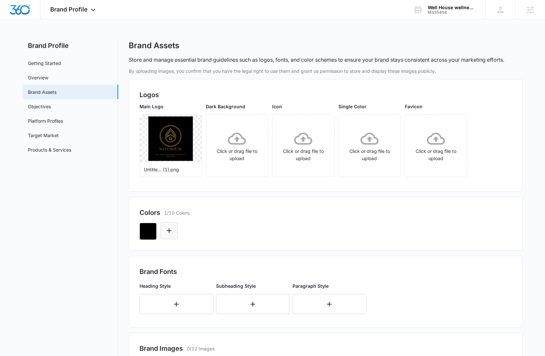
click at [167, 231] on icon "Edit Color" at bounding box center [169, 231] width 8 height 8
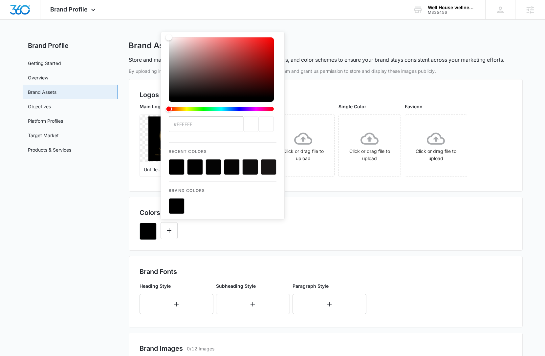
type input "#906E2D"
click at [390, 206] on div "Colors 1/10 Colors #906E2D Recent Colors Brand Colors" at bounding box center [326, 224] width 394 height 54
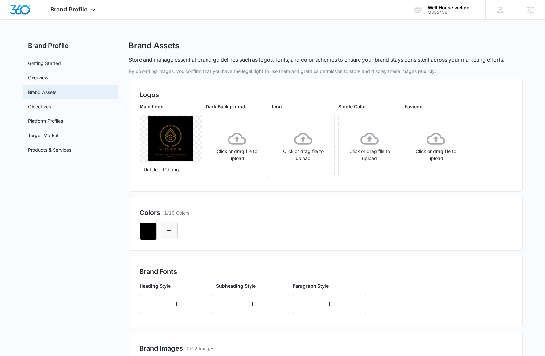
click at [168, 232] on icon "Edit Color" at bounding box center [169, 231] width 8 height 8
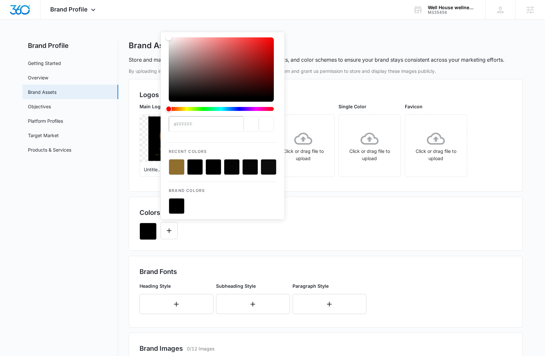
click at [176, 167] on button "color-picker-container" at bounding box center [177, 167] width 16 height 16
type input "#906E2D"
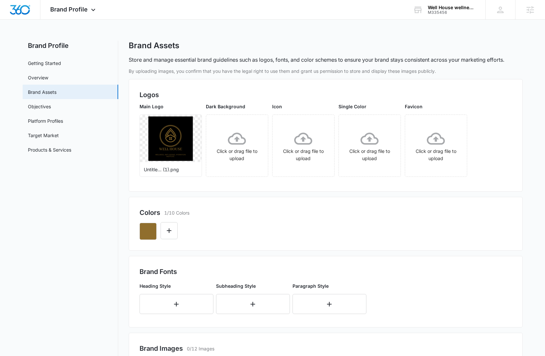
click at [395, 207] on div "Colors 1/10 Colors" at bounding box center [326, 224] width 394 height 54
click at [173, 232] on button "Edit Color" at bounding box center [169, 230] width 17 height 17
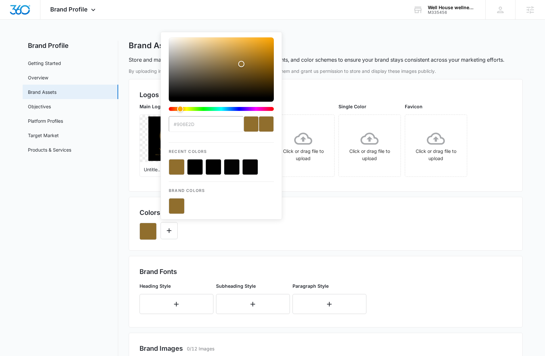
click at [200, 169] on button "color-picker-container" at bounding box center [195, 167] width 16 height 16
type input "#FFFFFF"
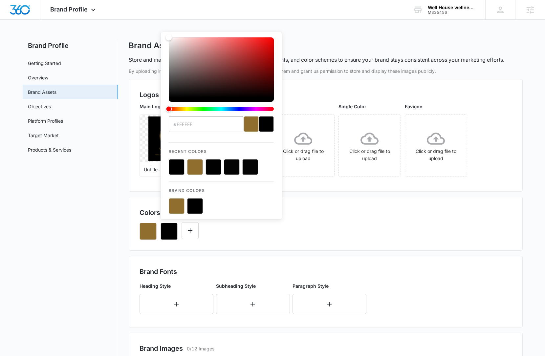
click at [402, 211] on div "Colors 2/10 Colors" at bounding box center [326, 213] width 372 height 10
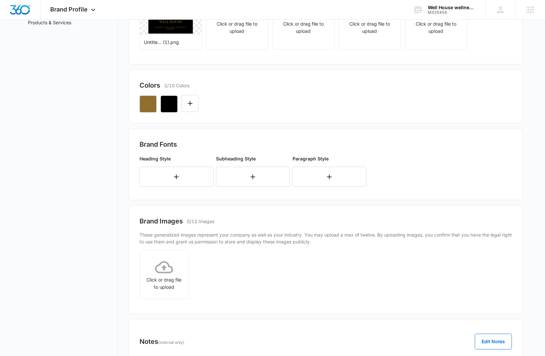
scroll to position [129, 0]
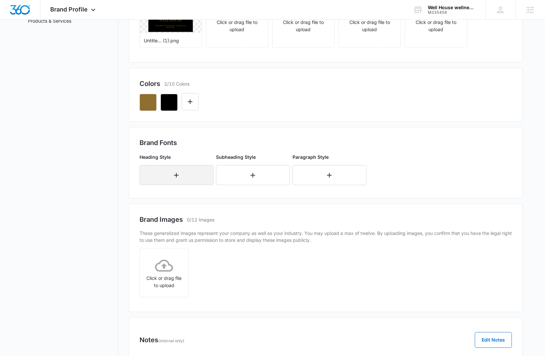
click at [186, 175] on button "button" at bounding box center [177, 175] width 74 height 20
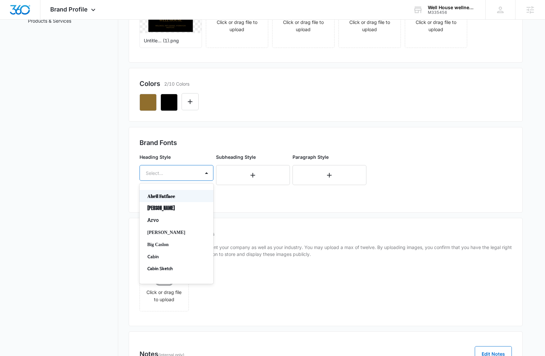
click at [188, 177] on div "Select..." at bounding box center [170, 173] width 60 height 15
type input "t"
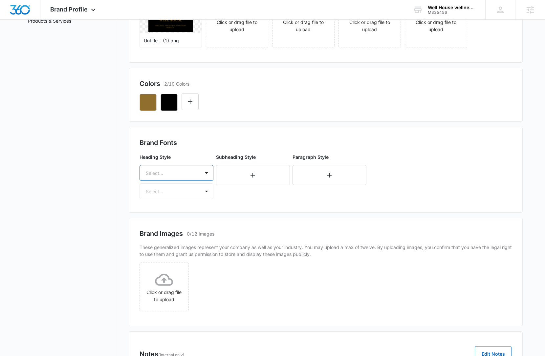
click at [170, 172] on div at bounding box center [169, 173] width 46 height 8
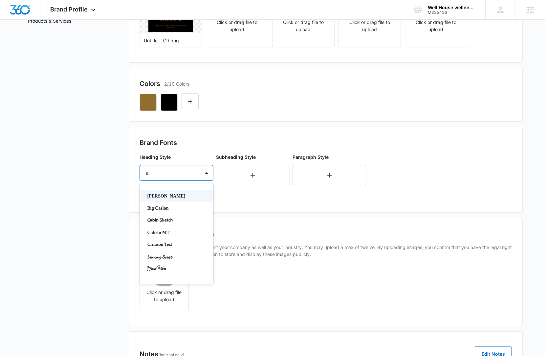
type input "se"
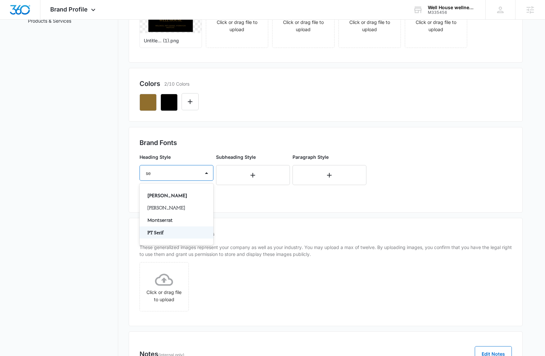
drag, startPoint x: 172, startPoint y: 227, endPoint x: 176, endPoint y: 216, distance: 11.6
click at [172, 227] on div "PT Serif" at bounding box center [177, 233] width 74 height 12
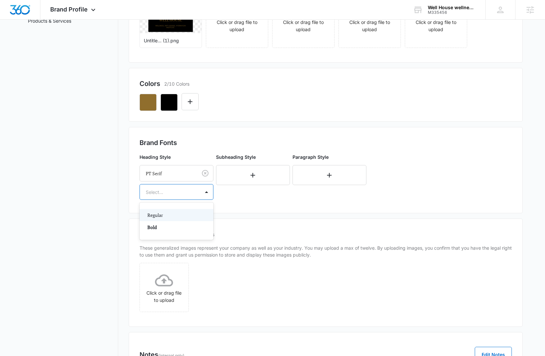
click at [177, 195] on div at bounding box center [169, 192] width 46 height 8
click at [174, 226] on p "Bold" at bounding box center [175, 227] width 57 height 7
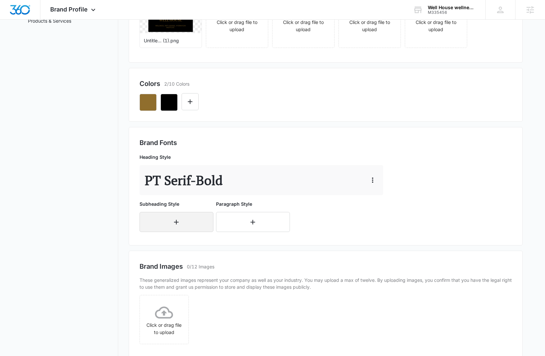
click at [195, 223] on button "button" at bounding box center [177, 222] width 74 height 20
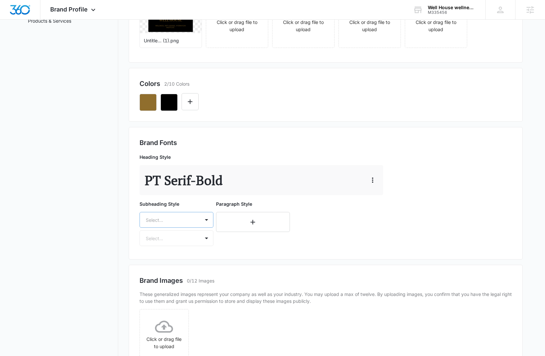
click at [193, 223] on div "Select..." at bounding box center [170, 220] width 60 height 15
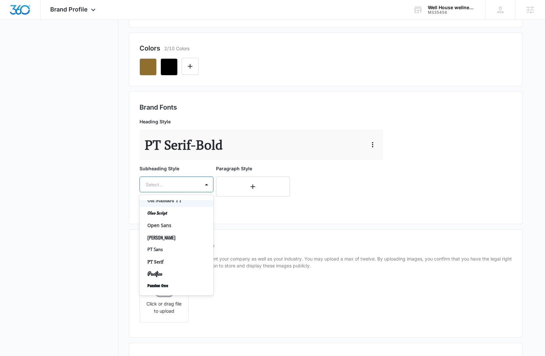
scroll to position [520, 0]
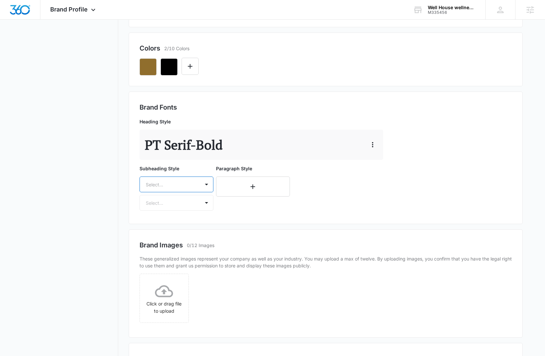
click at [176, 184] on div at bounding box center [169, 185] width 46 height 8
type input "f"
click at [196, 271] on p "Work Sans" at bounding box center [175, 270] width 57 height 7
click at [183, 208] on div "Select..." at bounding box center [170, 203] width 60 height 15
click at [180, 219] on div "Regular Bold" at bounding box center [177, 232] width 74 height 37
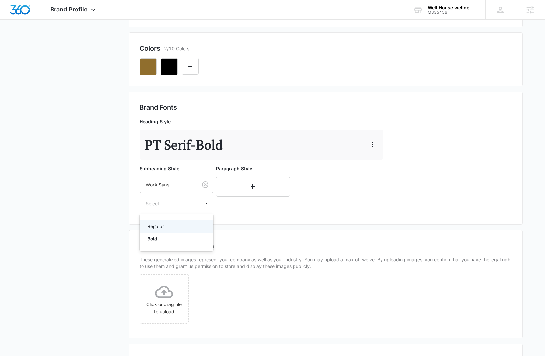
click at [179, 225] on p "Regular" at bounding box center [175, 226] width 57 height 7
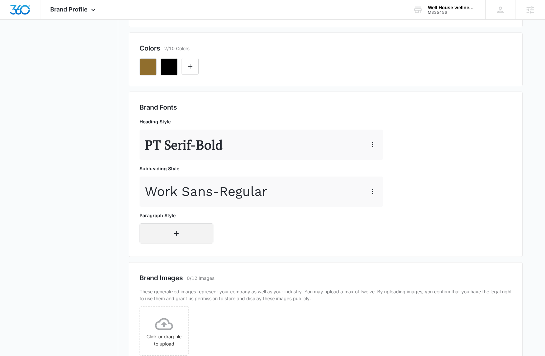
click at [180, 233] on icon "button" at bounding box center [176, 234] width 8 height 8
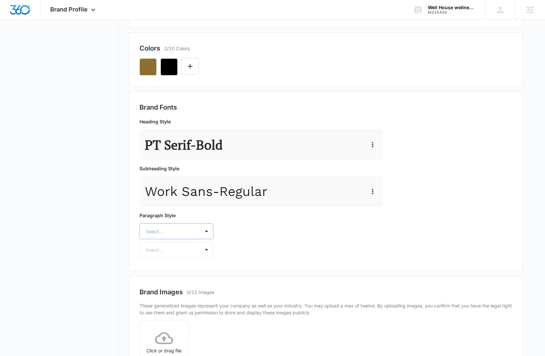
click at [183, 233] on div at bounding box center [169, 232] width 46 height 8
type input "work"
click at [185, 256] on p "Work Sans" at bounding box center [175, 254] width 57 height 7
click at [185, 244] on div "Select..." at bounding box center [170, 250] width 60 height 15
click at [177, 274] on p "Regular" at bounding box center [175, 273] width 57 height 7
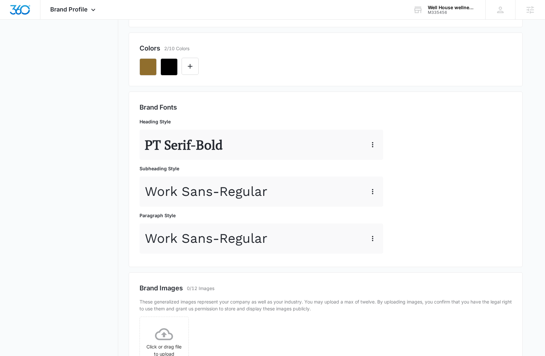
click at [104, 132] on nav "Brand Profile Getting Started Overview Brand Assets Objectives Platform Profile…" at bounding box center [71, 162] width 96 height 572
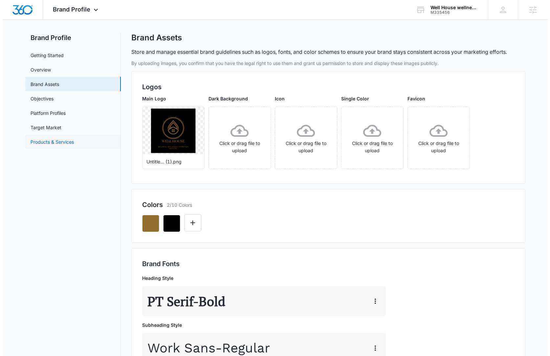
scroll to position [0, 0]
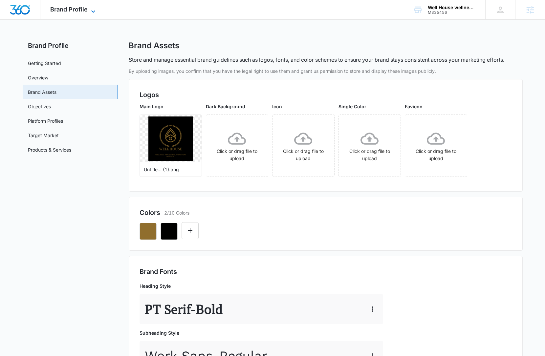
click at [57, 11] on span "Brand Profile" at bounding box center [68, 9] width 37 height 7
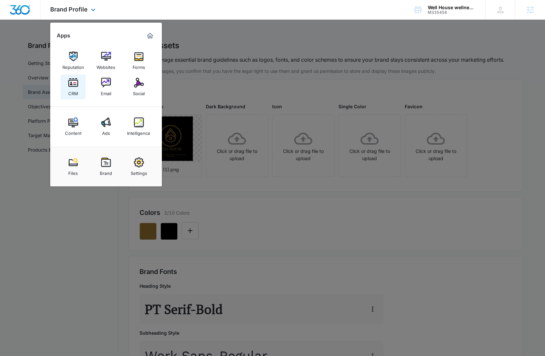
click at [74, 88] on div "CRM" at bounding box center [73, 92] width 10 height 9
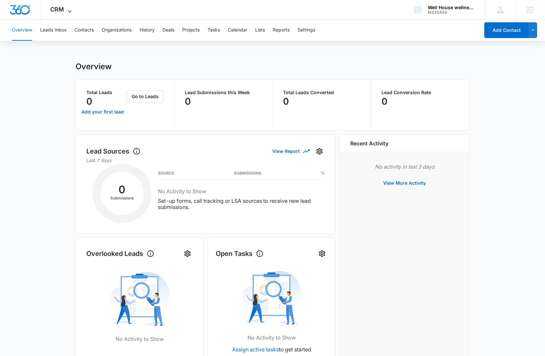
click at [56, 11] on span "CRM" at bounding box center [57, 9] width 14 height 7
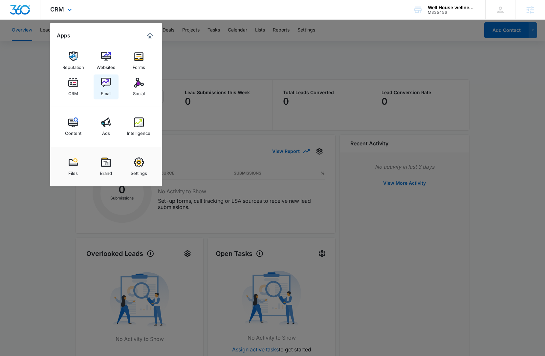
click at [109, 86] on img at bounding box center [106, 83] width 10 height 10
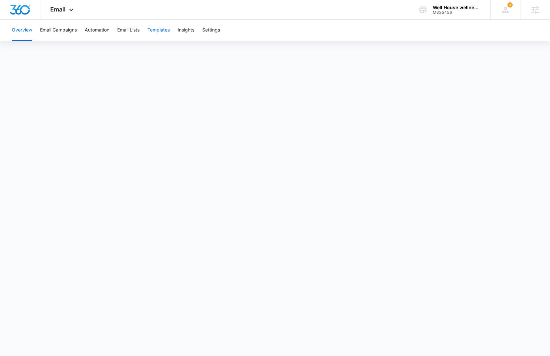
click at [160, 30] on button "Templates" at bounding box center [158, 30] width 22 height 21
click at [14, 10] on img "Dashboard" at bounding box center [20, 10] width 21 height 10
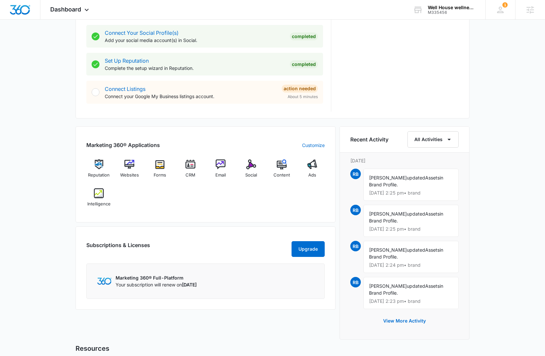
scroll to position [411, 0]
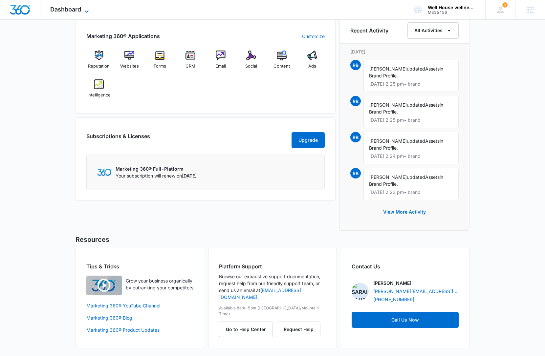
click at [72, 12] on span "Dashboard" at bounding box center [65, 9] width 31 height 7
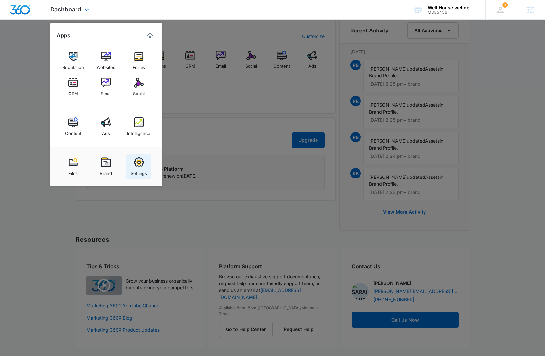
click at [142, 164] on img at bounding box center [139, 163] width 10 height 10
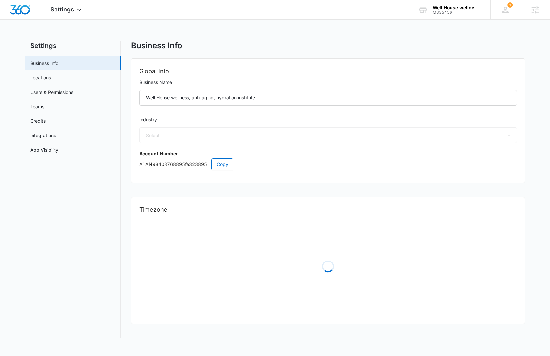
select select "14"
select select "US"
select select "America/New_York"
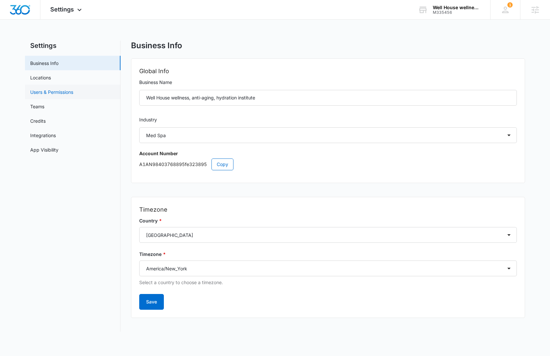
click at [64, 93] on link "Users & Permissions" at bounding box center [51, 92] width 43 height 7
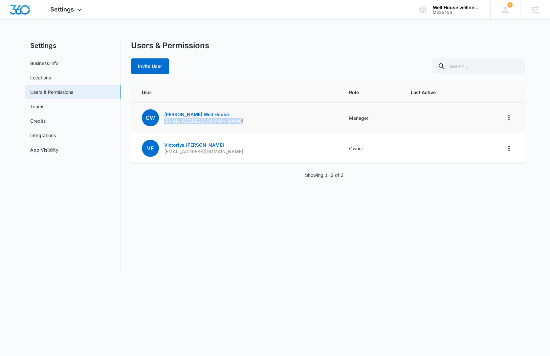
drag, startPoint x: 230, startPoint y: 122, endPoint x: 163, endPoint y: 121, distance: 67.3
click at [163, 121] on td "[PERSON_NAME] Well House [EMAIL_ADDRESS][DOMAIN_NAME]" at bounding box center [236, 118] width 210 height 31
copy p "[EMAIL_ADDRESS][DOMAIN_NAME]"
click at [70, 10] on span "Settings" at bounding box center [62, 9] width 24 height 7
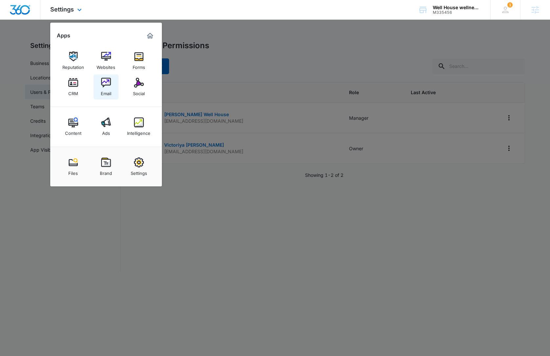
click at [102, 88] on div "Email" at bounding box center [106, 92] width 11 height 9
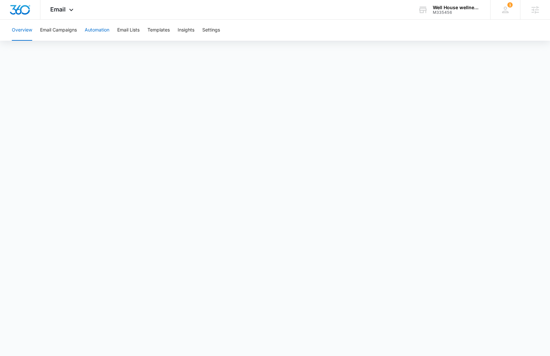
click at [91, 31] on button "Automation" at bounding box center [97, 30] width 25 height 21
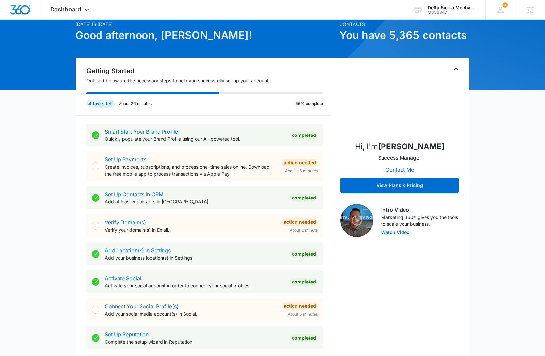
scroll to position [30, 0]
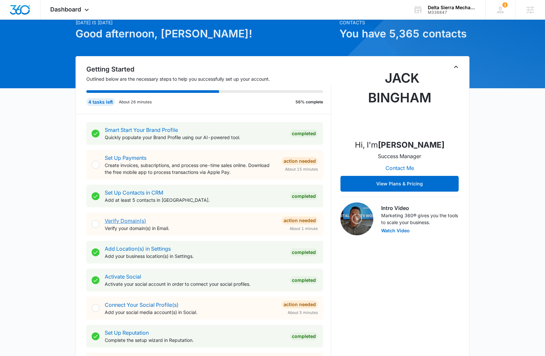
click at [136, 220] on link "Verify Domain(s)" at bounding box center [125, 221] width 41 height 7
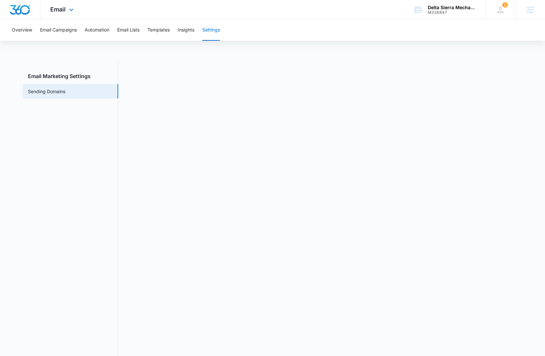
click at [67, 12] on div "Email Apps Reputation Websites Forms CRM Email Social Content Ads Intelligence …" at bounding box center [62, 9] width 45 height 19
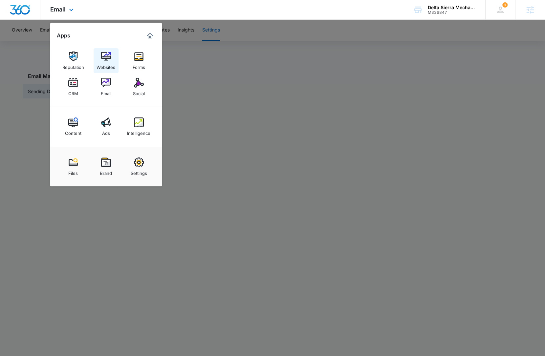
click at [105, 55] on img at bounding box center [106, 57] width 10 height 10
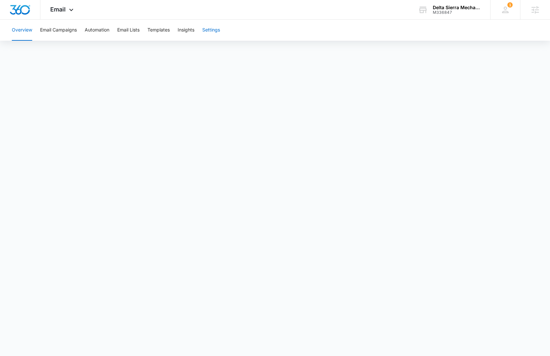
click at [216, 32] on button "Settings" at bounding box center [211, 30] width 18 height 21
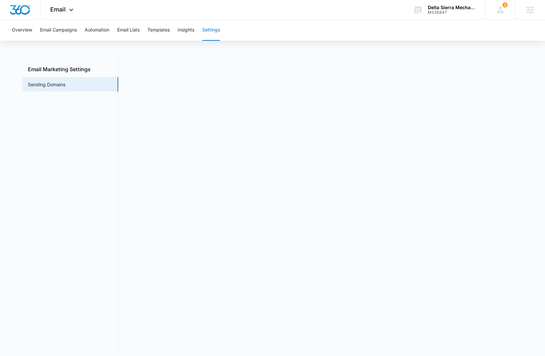
scroll to position [8, 0]
click at [63, 10] on span "Email" at bounding box center [57, 9] width 15 height 7
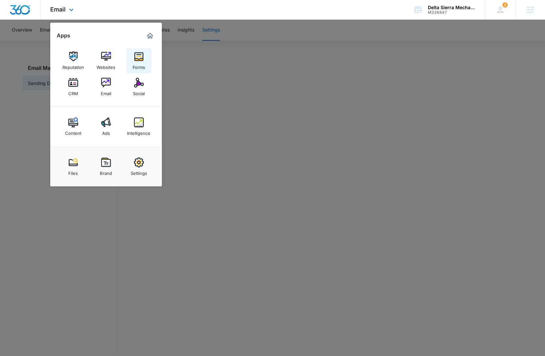
click at [140, 66] on div "Forms" at bounding box center [139, 65] width 12 height 9
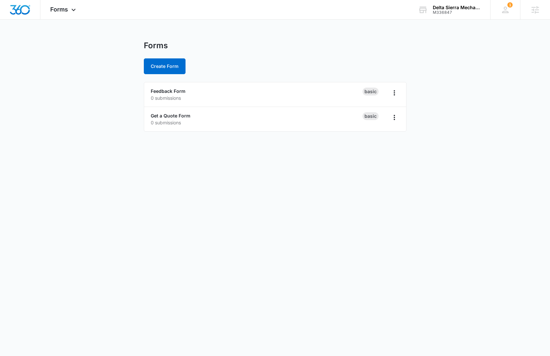
click at [207, 221] on body "Forms Apps Reputation Websites Forms CRM Email Social Content Ads Intelligence …" at bounding box center [275, 178] width 550 height 356
click at [183, 116] on link "Get a Quote Form" at bounding box center [171, 116] width 40 height 6
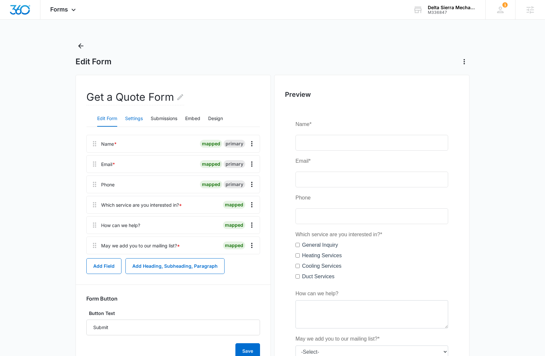
click at [134, 119] on button "Settings" at bounding box center [134, 119] width 18 height 16
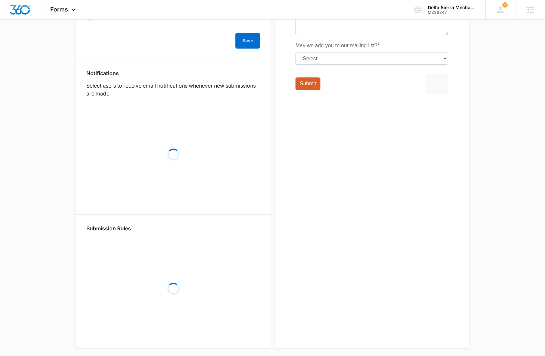
scroll to position [274, 0]
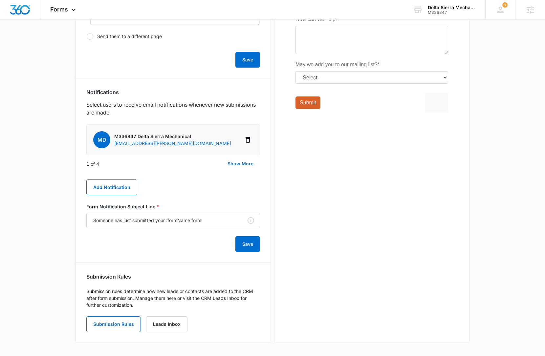
click at [237, 165] on button "Show More" at bounding box center [240, 164] width 39 height 16
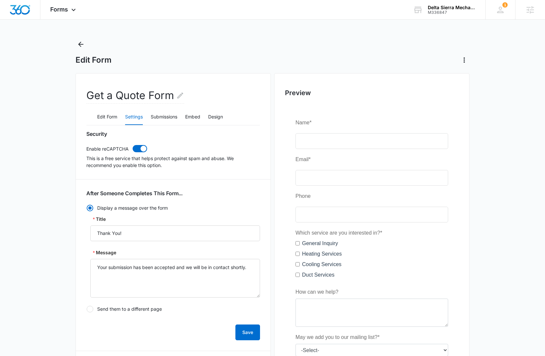
scroll to position [0, 0]
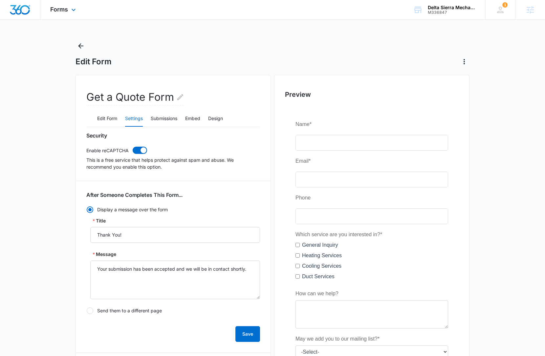
click at [28, 10] on img "Dashboard" at bounding box center [20, 10] width 21 height 10
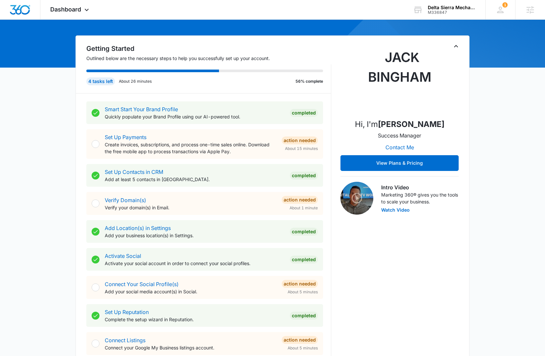
scroll to position [402, 0]
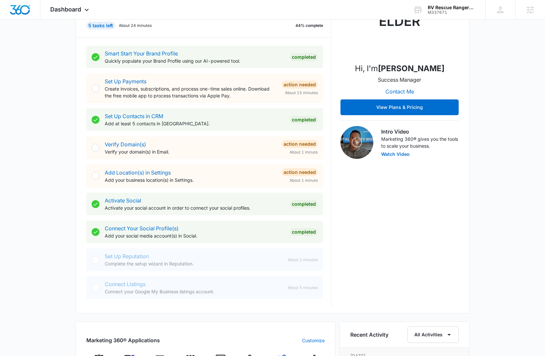
scroll to position [106, 0]
click at [443, 9] on div "RV Rescue Rangers LLC" at bounding box center [452, 7] width 48 height 5
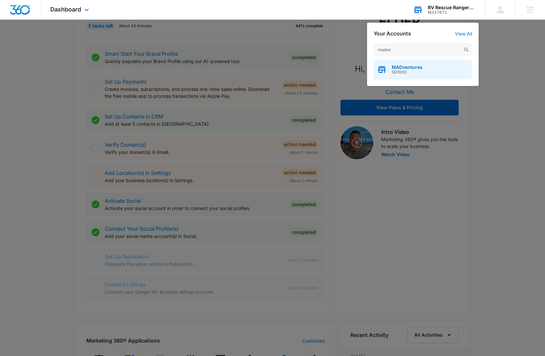
type input "madve"
click at [407, 75] on div "MADventures SD1000" at bounding box center [423, 70] width 98 height 20
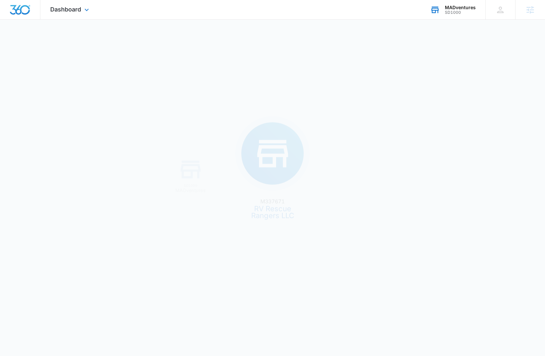
scroll to position [0, 0]
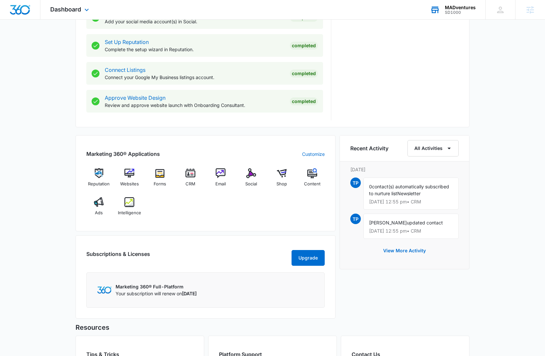
scroll to position [347, 0]
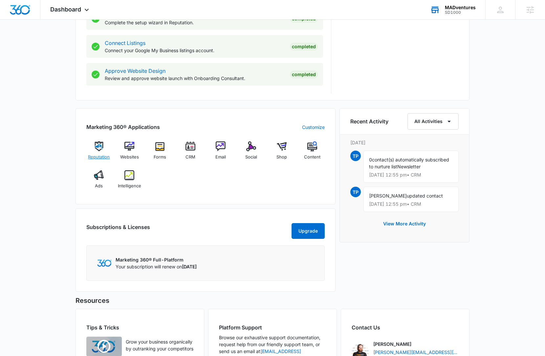
click at [96, 148] on img at bounding box center [99, 146] width 10 height 10
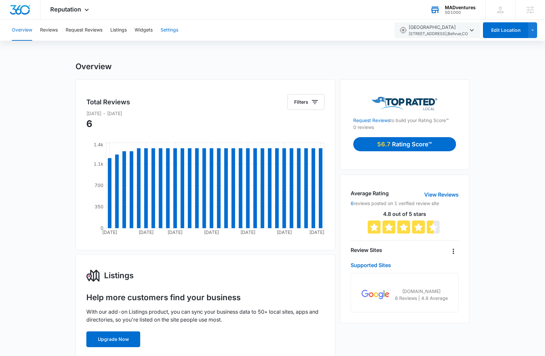
click at [164, 31] on button "Settings" at bounding box center [170, 30] width 18 height 21
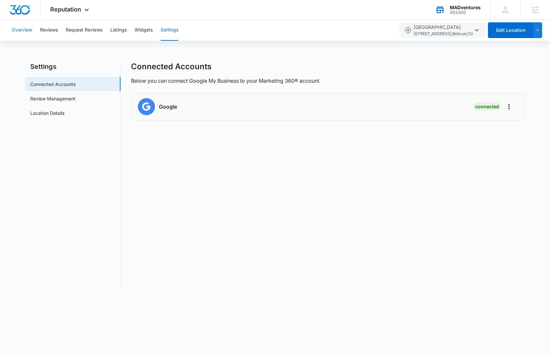
click at [28, 31] on button "Overview" at bounding box center [22, 30] width 20 height 21
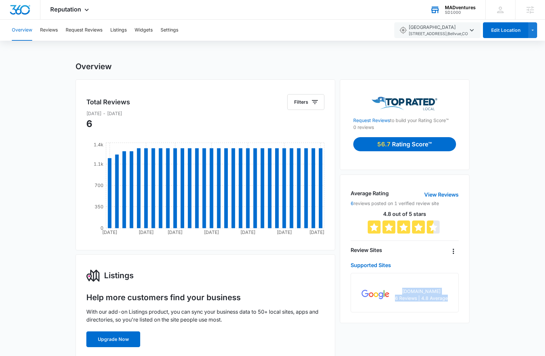
drag, startPoint x: 447, startPoint y: 302, endPoint x: 394, endPoint y: 288, distance: 55.1
click at [394, 288] on div "google.com 6 Reviews | 4.8 Average" at bounding box center [405, 292] width 108 height 39
drag, startPoint x: 370, startPoint y: 97, endPoint x: 442, endPoint y: 112, distance: 73.4
click at [442, 112] on div "Request Reviews to build your Rating Score™ 0 reviews 56.7 Rating Score™" at bounding box center [404, 128] width 103 height 62
click at [67, 16] on div "Reputation Apps Reputation Websites Forms CRM Email Social Shop Content Ads Int…" at bounding box center [70, 9] width 60 height 19
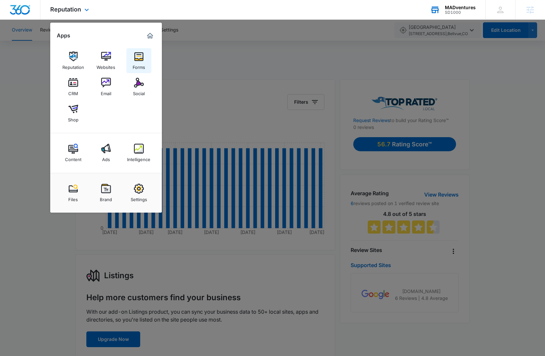
click at [135, 62] on div "Forms" at bounding box center [139, 65] width 12 height 9
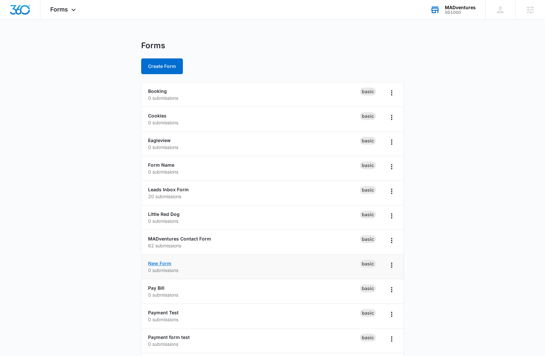
click at [168, 264] on link "New Form" at bounding box center [159, 264] width 23 height 6
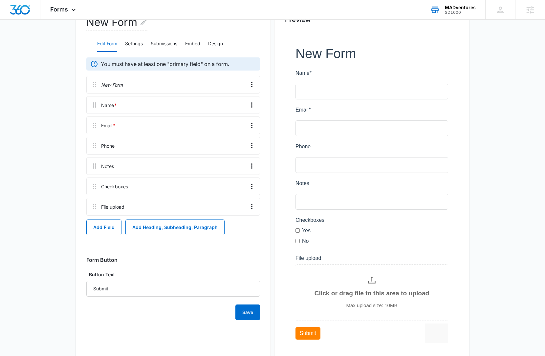
scroll to position [81, 0]
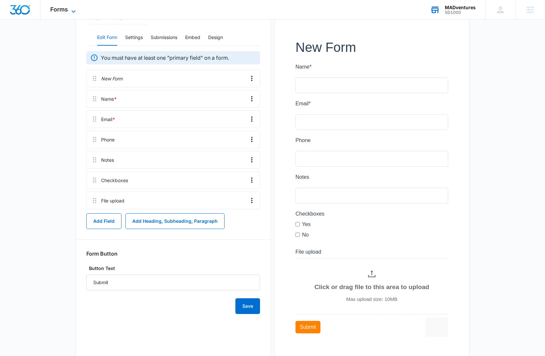
click at [65, 11] on span "Forms" at bounding box center [59, 9] width 18 height 7
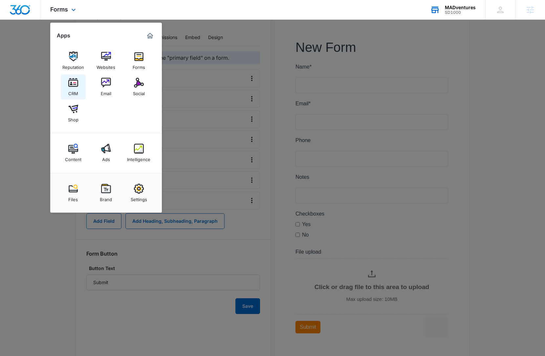
click at [75, 91] on div "CRM" at bounding box center [73, 92] width 10 height 9
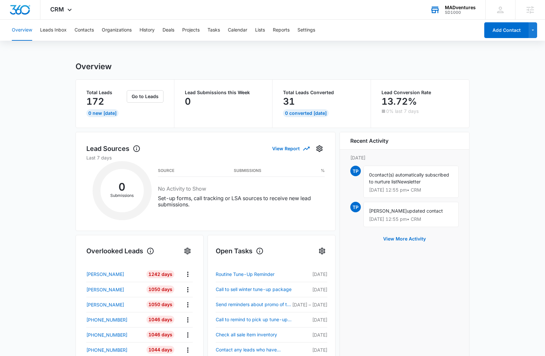
click at [58, 85] on main "Overview Total Leads 172 0 New Today Go to Leads Lead Submissions this Week 0 T…" at bounding box center [272, 308] width 545 height 492
click at [61, 32] on button "Leads Inbox" at bounding box center [53, 30] width 27 height 21
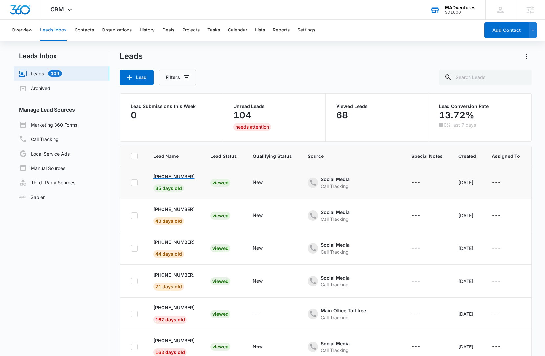
click at [171, 176] on p "+1 (877) 677-3678" at bounding box center [173, 176] width 41 height 7
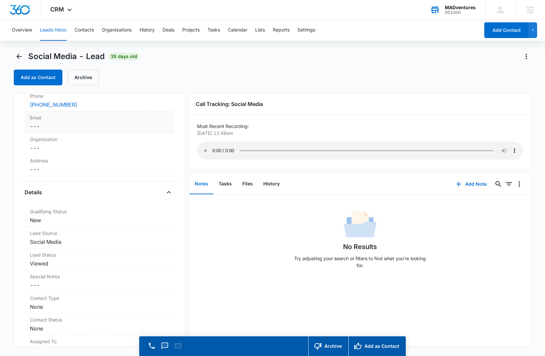
scroll to position [155, 0]
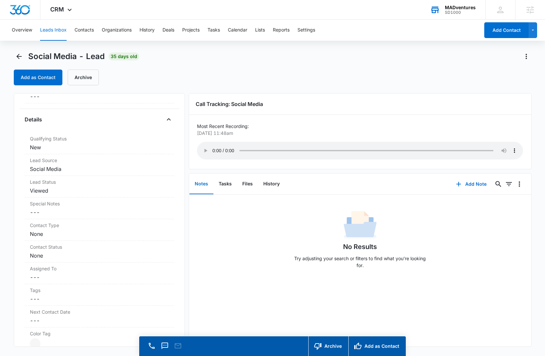
click at [73, 33] on div "Overview Leads Inbox Contacts Organizations History Deals Projects Tasks Calend…" at bounding box center [244, 30] width 472 height 21
click at [88, 28] on button "Contacts" at bounding box center [84, 30] width 19 height 21
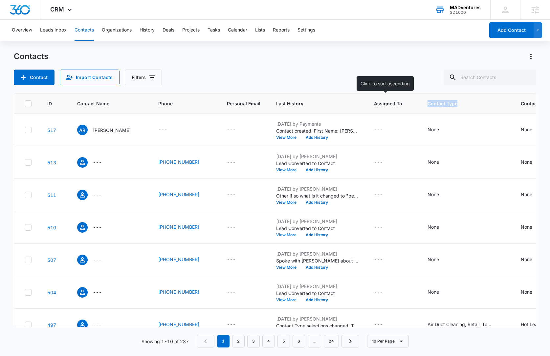
drag, startPoint x: 451, startPoint y: 107, endPoint x: 405, endPoint y: 107, distance: 46.0
click at [405, 107] on tr "ID Contact Name Phone Personal Email Last History Assigned To Contact Type Cont…" at bounding box center [321, 104] width 615 height 20
click at [394, 70] on div "Contact Import Contacts Filters" at bounding box center [275, 78] width 522 height 16
click at [210, 69] on div "Contacts Contact Import Contacts Filters" at bounding box center [275, 68] width 522 height 34
click at [169, 31] on button "Deals" at bounding box center [169, 30] width 12 height 21
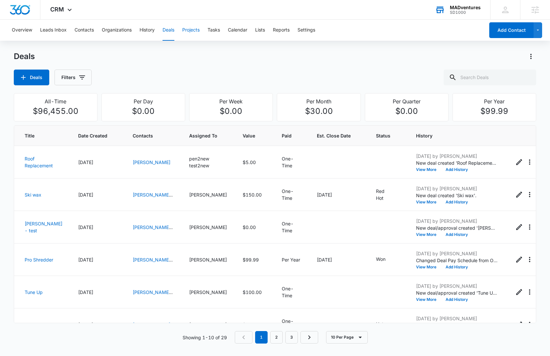
click at [198, 27] on button "Projects" at bounding box center [190, 30] width 17 height 21
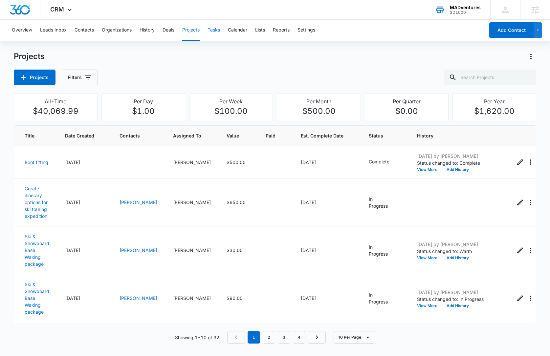
click at [215, 29] on button "Tasks" at bounding box center [213, 30] width 12 height 21
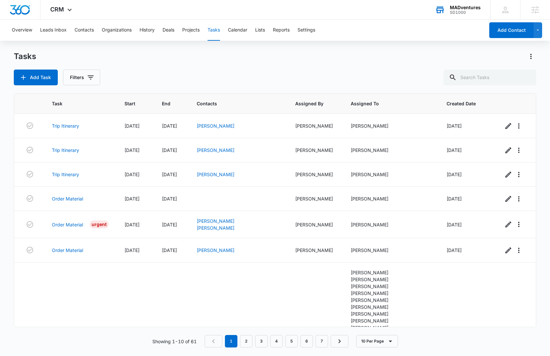
click at [288, 59] on div "Tasks" at bounding box center [275, 56] width 522 height 11
click at [256, 26] on div "Overview Leads Inbox Contacts Organizations History Deals Projects Tasks Calend…" at bounding box center [246, 30] width 477 height 21
click at [265, 34] on button "Lists" at bounding box center [260, 30] width 10 height 21
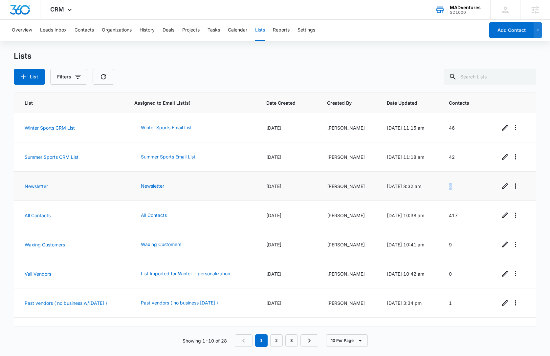
drag, startPoint x: 446, startPoint y: 187, endPoint x: 467, endPoint y: 186, distance: 20.4
click at [467, 186] on td "3" at bounding box center [466, 186] width 51 height 29
drag, startPoint x: 463, startPoint y: 156, endPoint x: 256, endPoint y: 160, distance: 207.2
click at [256, 160] on tr "Summer Sports CRM List Summer Sports Email List 08/13/2020 Jim Birdwell 08/13/2…" at bounding box center [275, 156] width 522 height 29
click at [340, 64] on div "Lists List Filters" at bounding box center [275, 67] width 522 height 33
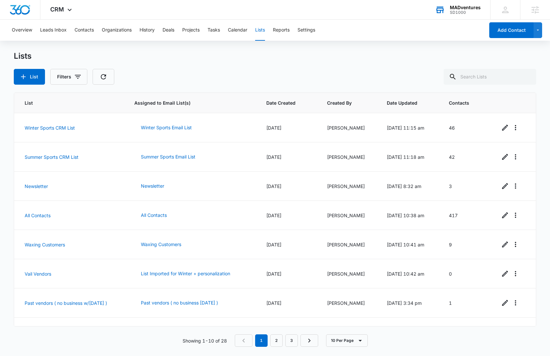
click at [210, 79] on div "List Filters" at bounding box center [275, 77] width 522 height 16
click at [57, 13] on div "CRM Apps Reputation Websites Forms CRM Email Social Shop Content Ads Intelligen…" at bounding box center [61, 9] width 43 height 19
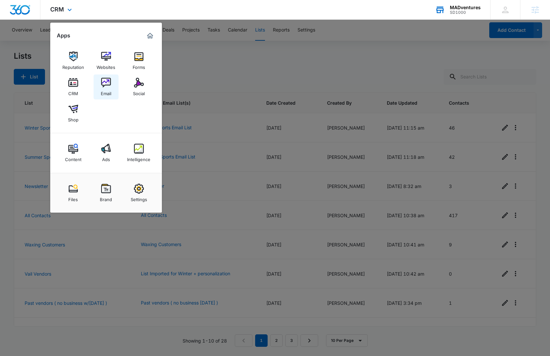
click at [108, 95] on div "Email" at bounding box center [106, 92] width 11 height 9
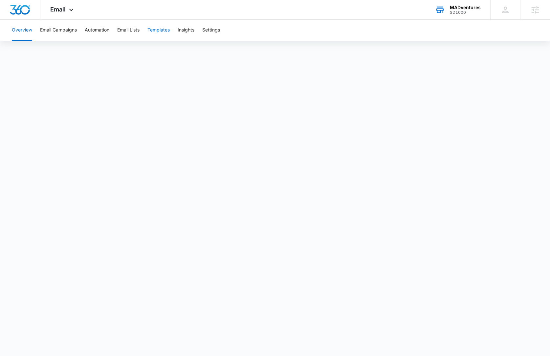
click at [163, 34] on button "Templates" at bounding box center [158, 30] width 22 height 21
click at [107, 35] on button "Automation" at bounding box center [97, 30] width 25 height 21
click at [338, 32] on div "Overview Email Campaigns Automation Email Lists Templates Insights Settings" at bounding box center [275, 30] width 534 height 21
click at [62, 11] on span "Email" at bounding box center [57, 9] width 15 height 7
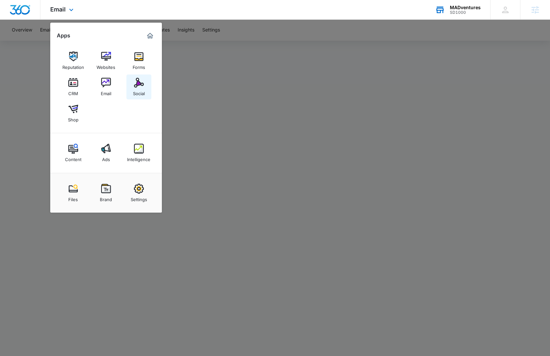
click at [145, 89] on link "Social" at bounding box center [138, 87] width 25 height 25
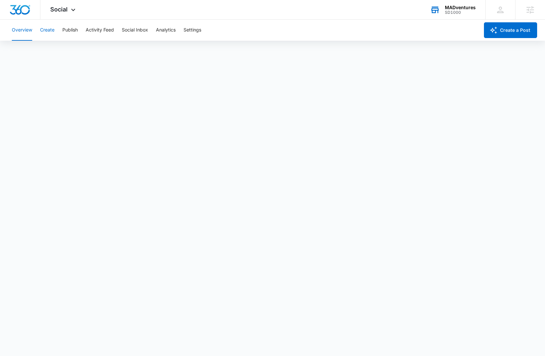
click at [53, 34] on button "Create" at bounding box center [47, 30] width 14 height 21
click at [68, 28] on button "Publish" at bounding box center [69, 30] width 15 height 21
click at [94, 32] on button "Activity Feed" at bounding box center [100, 30] width 28 height 21
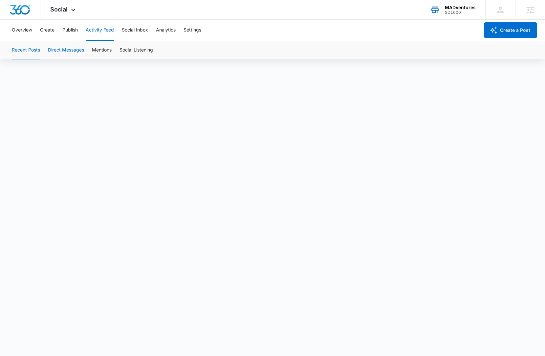
click at [72, 53] on button "Direct Messages" at bounding box center [66, 50] width 36 height 18
click at [131, 29] on button "Social Inbox" at bounding box center [135, 30] width 26 height 21
click at [171, 27] on button "Analytics" at bounding box center [166, 30] width 20 height 21
click at [66, 12] on span "Social" at bounding box center [58, 9] width 17 height 7
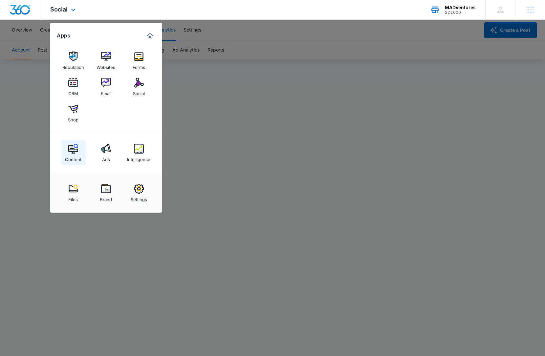
click at [71, 152] on img at bounding box center [73, 149] width 10 height 10
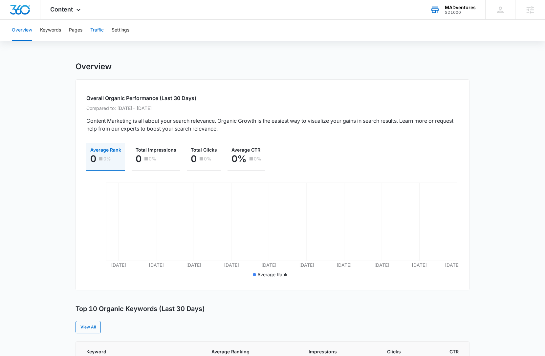
click at [98, 34] on button "Traffic" at bounding box center [96, 30] width 13 height 21
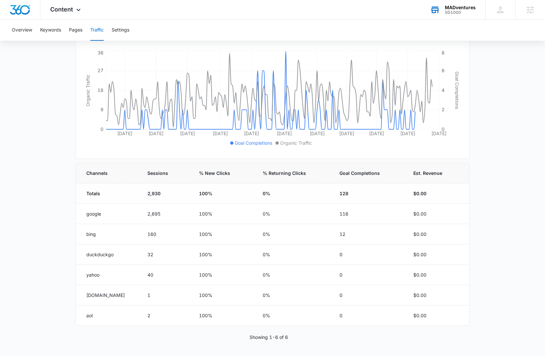
scroll to position [104, 0]
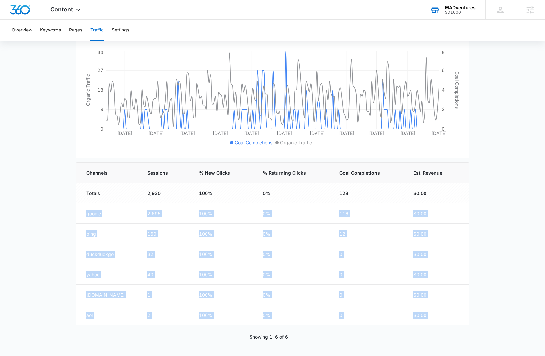
drag, startPoint x: 84, startPoint y: 212, endPoint x: 293, endPoint y: 327, distance: 238.6
click at [293, 327] on div "Channels Sessions % New Clicks % Returning Clicks Goal Completions Est. Revenue…" at bounding box center [273, 252] width 394 height 178
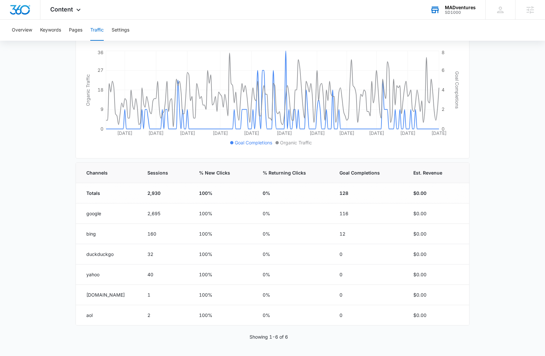
click at [72, 96] on main "Traffic Traffic information data helps you understand how many people visit you…" at bounding box center [272, 157] width 545 height 399
click at [51, 31] on button "Keywords" at bounding box center [50, 30] width 21 height 21
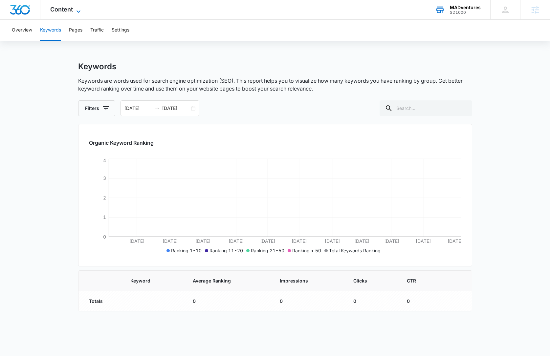
click at [66, 11] on span "Content" at bounding box center [61, 9] width 23 height 7
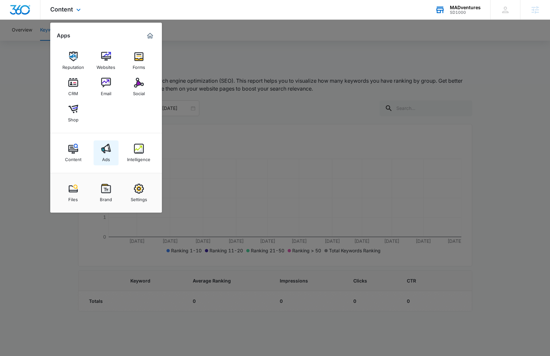
click at [110, 150] on img at bounding box center [106, 149] width 10 height 10
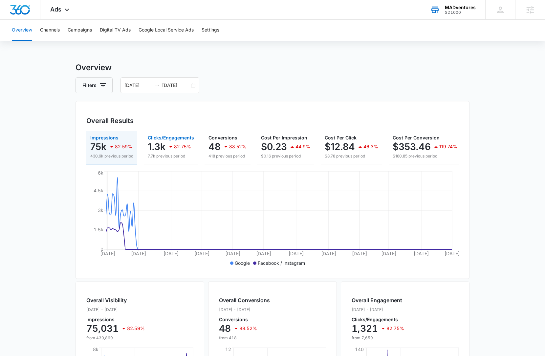
click at [181, 149] on p "82.75%" at bounding box center [182, 146] width 17 height 5
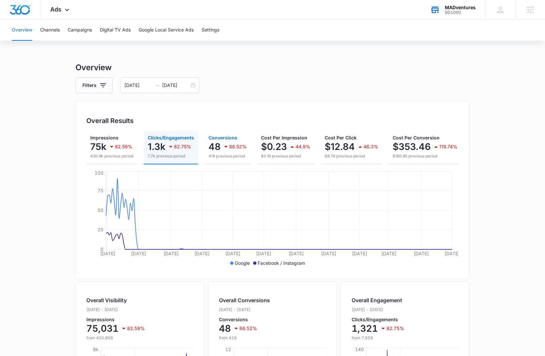
click at [224, 148] on icon "button" at bounding box center [226, 147] width 8 height 8
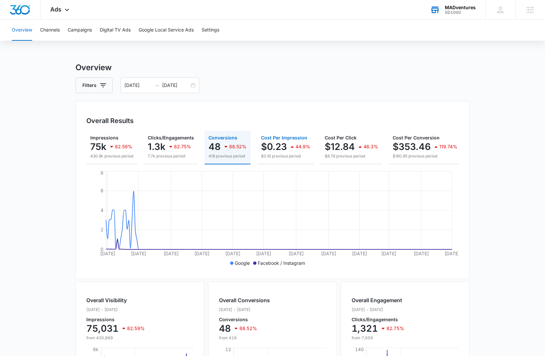
click at [270, 144] on p "$0.23" at bounding box center [274, 146] width 26 height 11
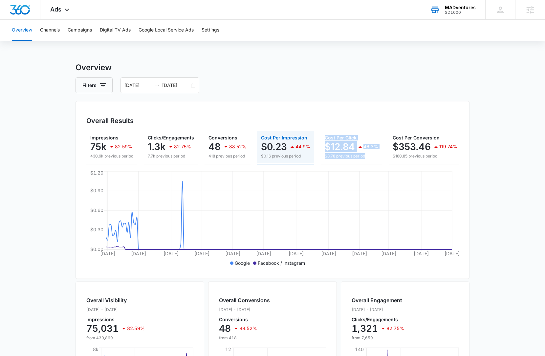
drag, startPoint x: 316, startPoint y: 159, endPoint x: 357, endPoint y: 156, distance: 40.5
click at [320, 159] on div "Impressions 75k 82.59% 430.9k previous period Clicks/Engagements 1.3k 82.75% 7.…" at bounding box center [272, 147] width 372 height 33
click at [422, 144] on p "$353.46" at bounding box center [412, 146] width 38 height 11
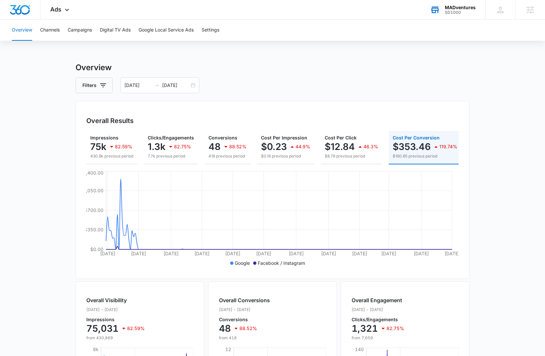
click at [52, 112] on main "Overview Filters 02/01/2025 09/02/2025 Overall Results Impressions 75k 82.59% 4…" at bounding box center [272, 297] width 545 height 471
click at [84, 34] on button "Campaigns" at bounding box center [80, 30] width 24 height 21
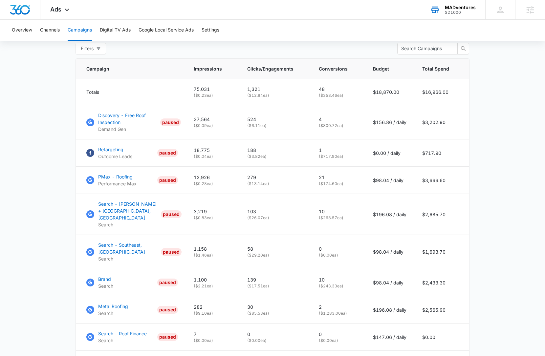
scroll to position [266, 0]
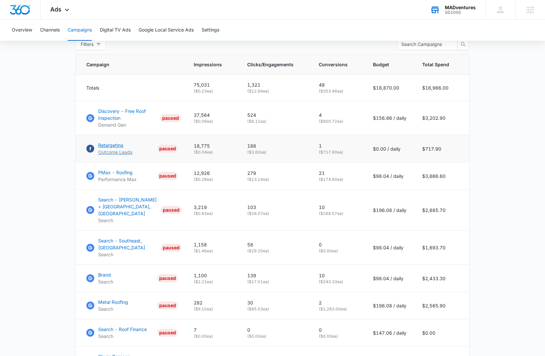
click at [113, 149] on p "Retargeting" at bounding box center [115, 145] width 34 height 7
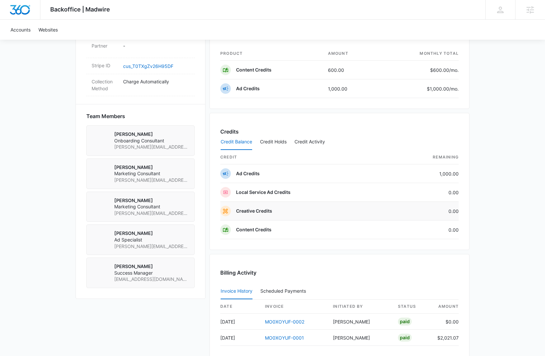
scroll to position [406, 0]
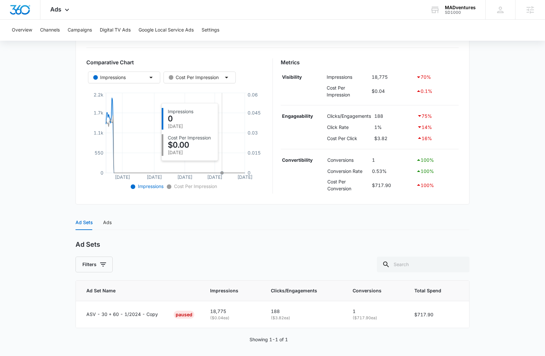
scroll to position [101, 0]
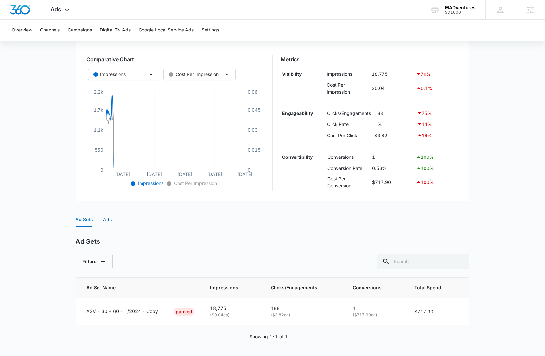
click at [107, 219] on div "Ads" at bounding box center [107, 219] width 9 height 7
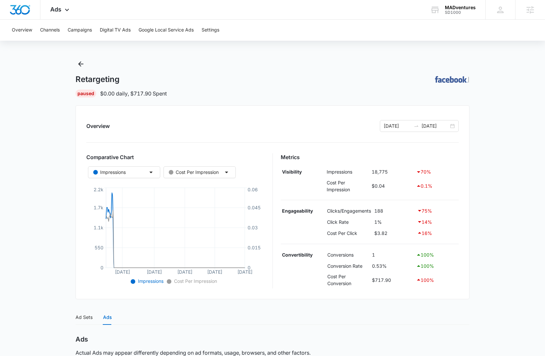
scroll to position [4, 0]
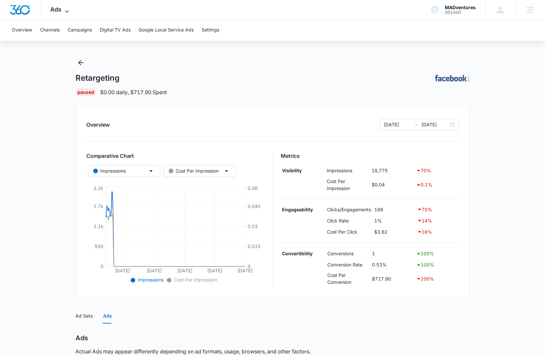
click at [54, 12] on span "Ads" at bounding box center [55, 9] width 11 height 7
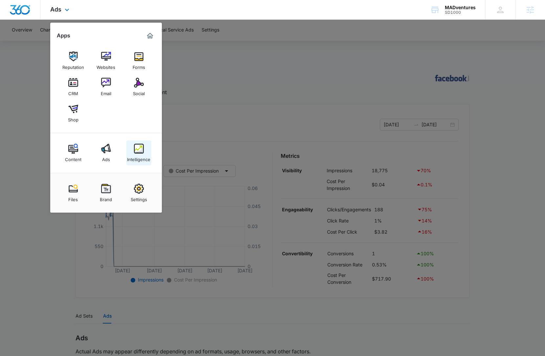
click at [134, 151] on img at bounding box center [139, 149] width 10 height 10
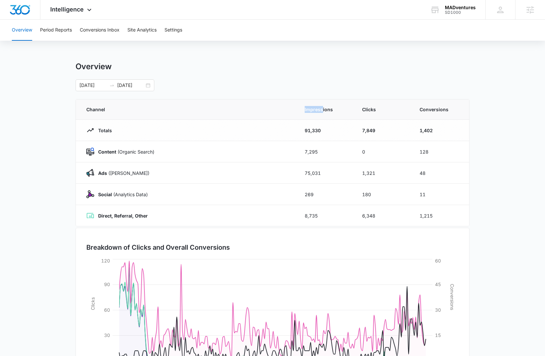
drag, startPoint x: 298, startPoint y: 110, endPoint x: 346, endPoint y: 107, distance: 48.0
click at [323, 109] on th "Impressions" at bounding box center [325, 109] width 57 height 20
drag, startPoint x: 359, startPoint y: 108, endPoint x: 374, endPoint y: 108, distance: 14.1
click at [374, 108] on th "Clicks" at bounding box center [382, 109] width 57 height 20
drag, startPoint x: 427, startPoint y: 109, endPoint x: 461, endPoint y: 111, distance: 33.6
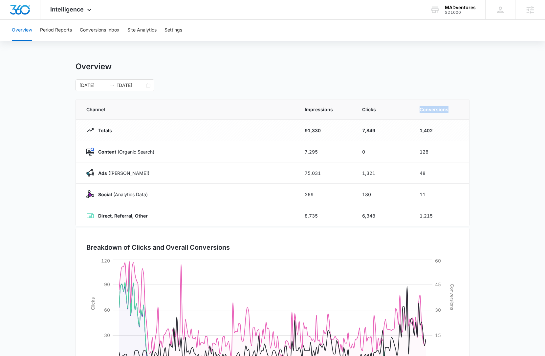
click at [461, 111] on th "Conversions" at bounding box center [440, 109] width 57 height 20
click at [61, 24] on button "Period Reports" at bounding box center [56, 30] width 32 height 21
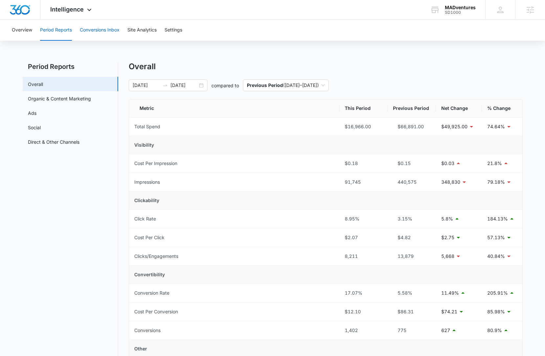
click at [110, 27] on button "Conversions Inbox" at bounding box center [100, 30] width 40 height 21
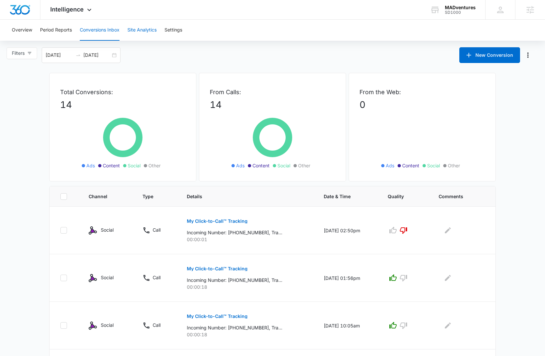
click at [148, 33] on button "Site Analytics" at bounding box center [141, 30] width 29 height 21
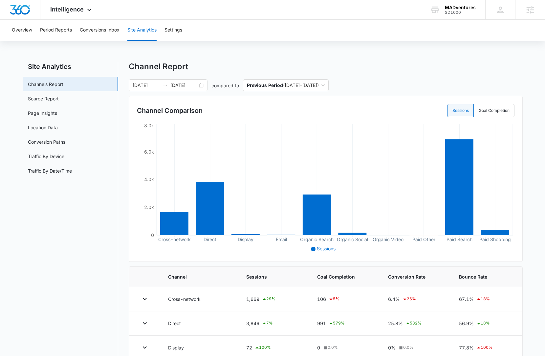
click at [124, 150] on div "Site Analytics Channels Report Source Report Page Insights Location Data Conver…" at bounding box center [273, 296] width 500 height 468
click at [57, 113] on link "Page Insights" at bounding box center [42, 113] width 29 height 7
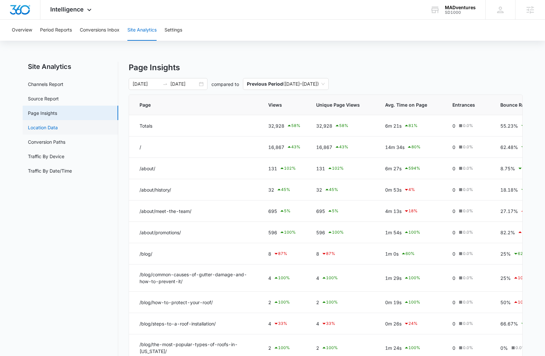
click at [58, 128] on link "Location Data" at bounding box center [43, 127] width 30 height 7
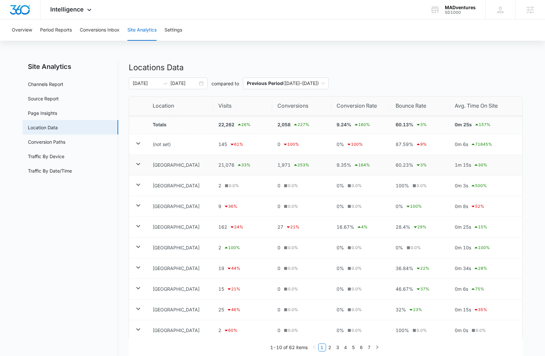
click at [138, 164] on icon at bounding box center [138, 164] width 4 height 2
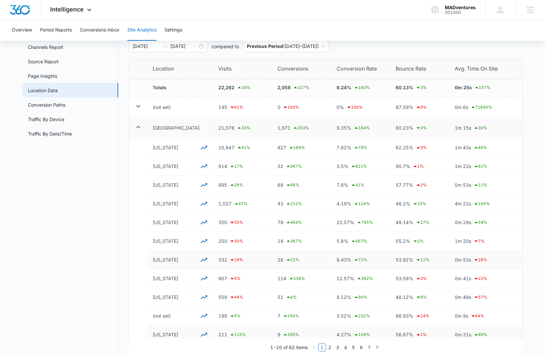
scroll to position [91, 0]
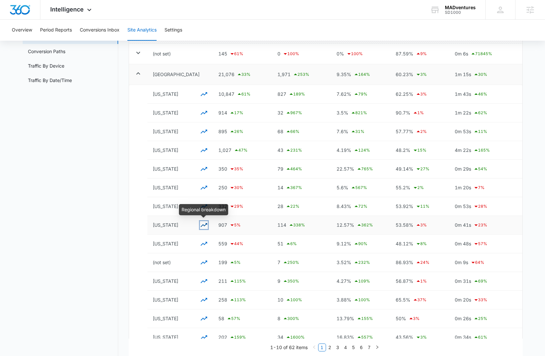
click at [206, 225] on icon "button" at bounding box center [204, 225] width 8 height 8
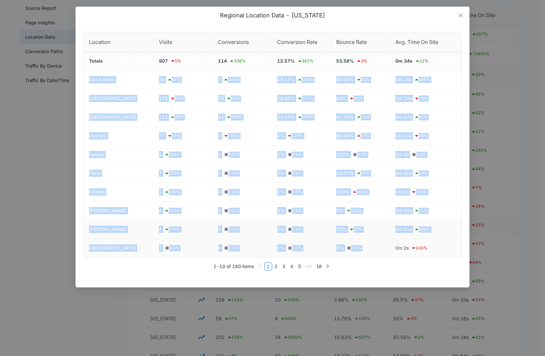
drag, startPoint x: 85, startPoint y: 77, endPoint x: 398, endPoint y: 243, distance: 353.5
click at [389, 243] on tbody "Totals 907 5 % 114 338 % 12.57% 362 % 53.58% 3 % 0m 34s 22 % [GEOGRAPHIC_DATA] …" at bounding box center [273, 155] width 378 height 206
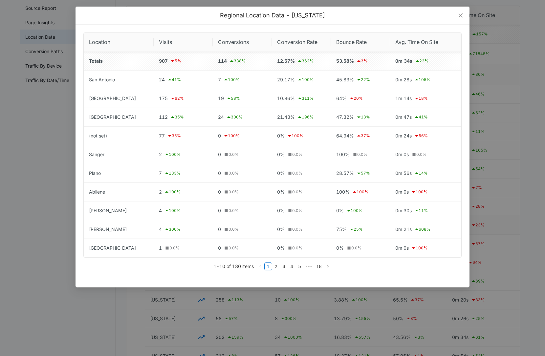
click at [201, 269] on ul "1-10 of 180 items 1 2 3 4 5 ••• 18" at bounding box center [272, 267] width 378 height 8
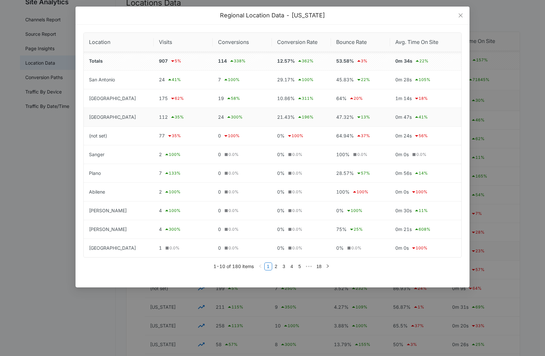
scroll to position [0, 0]
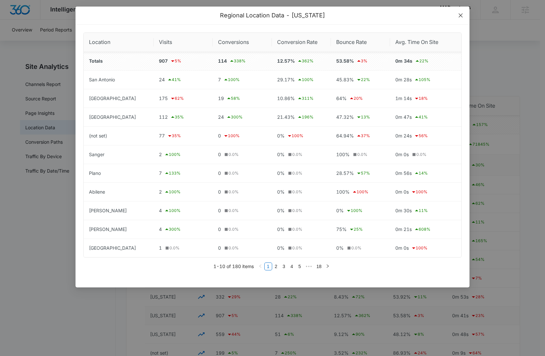
click at [461, 18] on span "Close" at bounding box center [461, 16] width 18 height 18
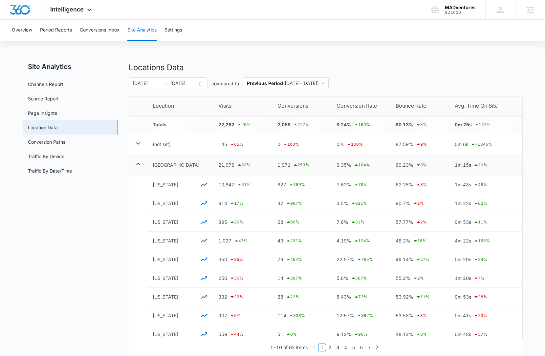
click at [56, 172] on link "Traffic By Date/Time" at bounding box center [50, 170] width 44 height 7
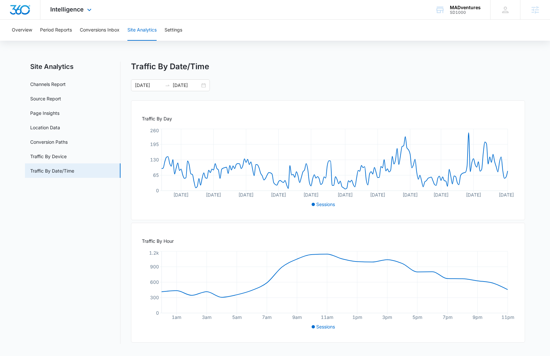
click at [24, 9] on img "Dashboard" at bounding box center [20, 10] width 21 height 10
